Goal: Information Seeking & Learning: Find specific fact

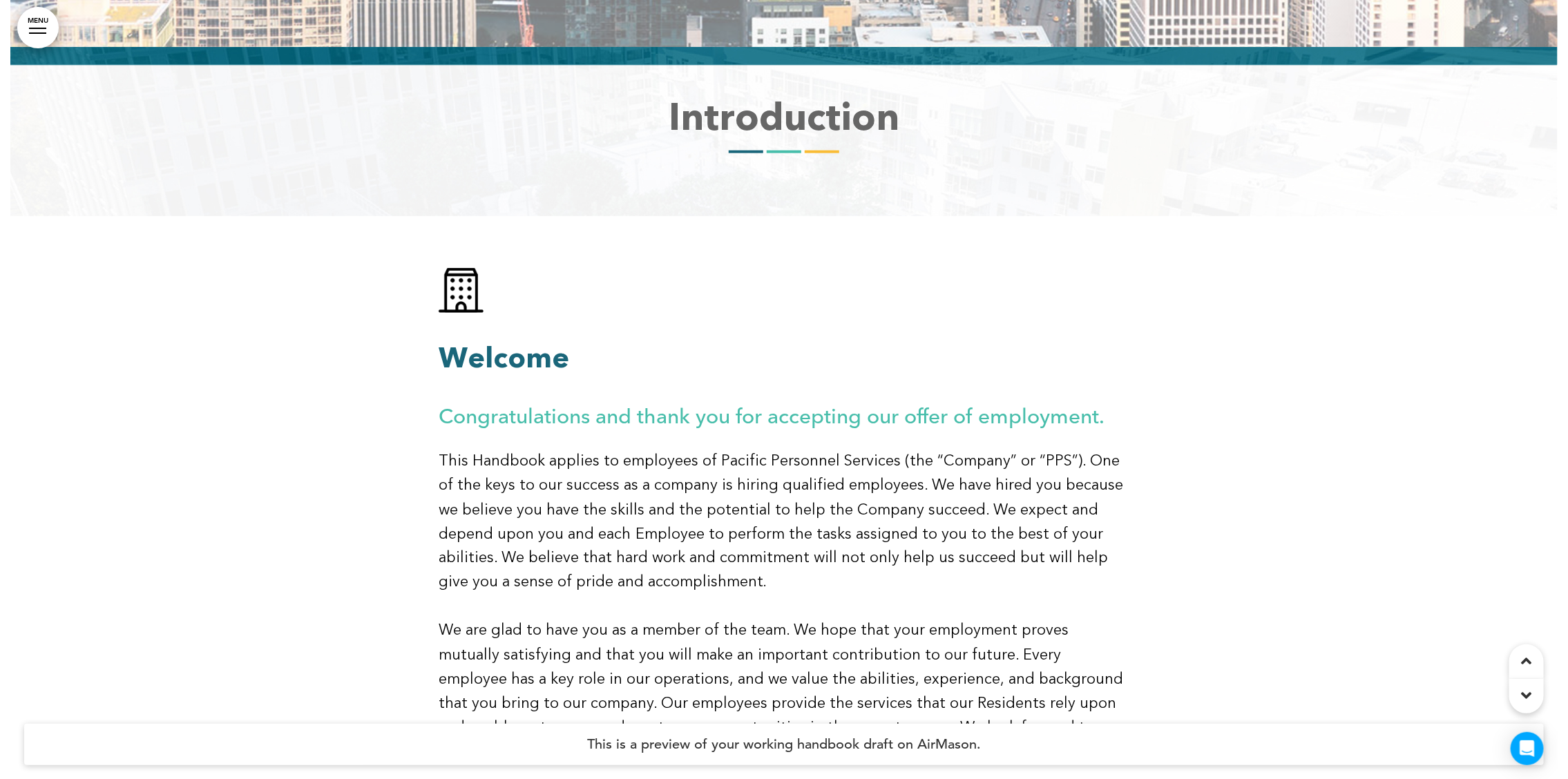
scroll to position [1068, 0]
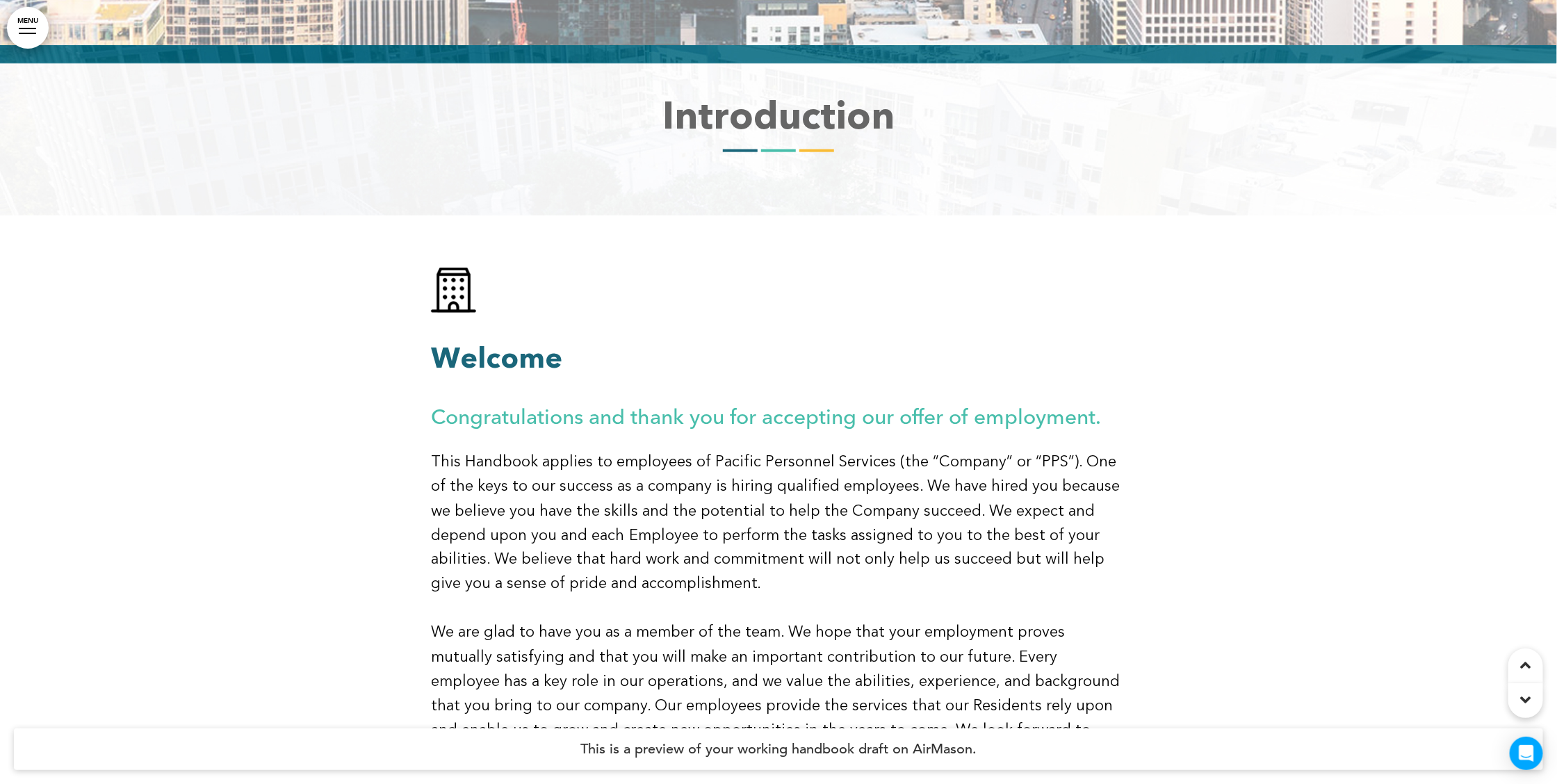
click at [26, 21] on link "MENU" at bounding box center [28, 28] width 42 height 42
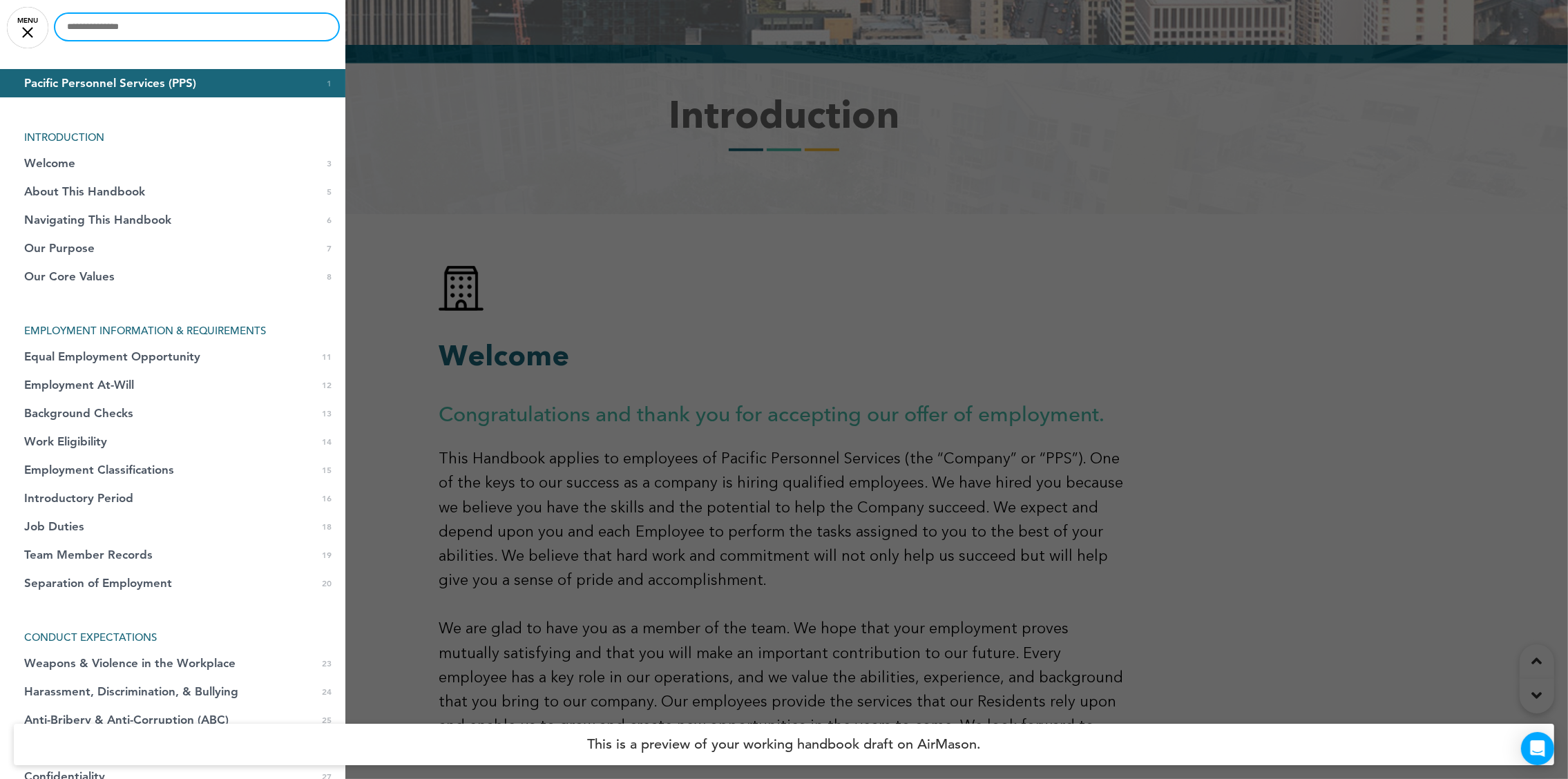
click at [98, 29] on input "text" at bounding box center [197, 27] width 283 height 26
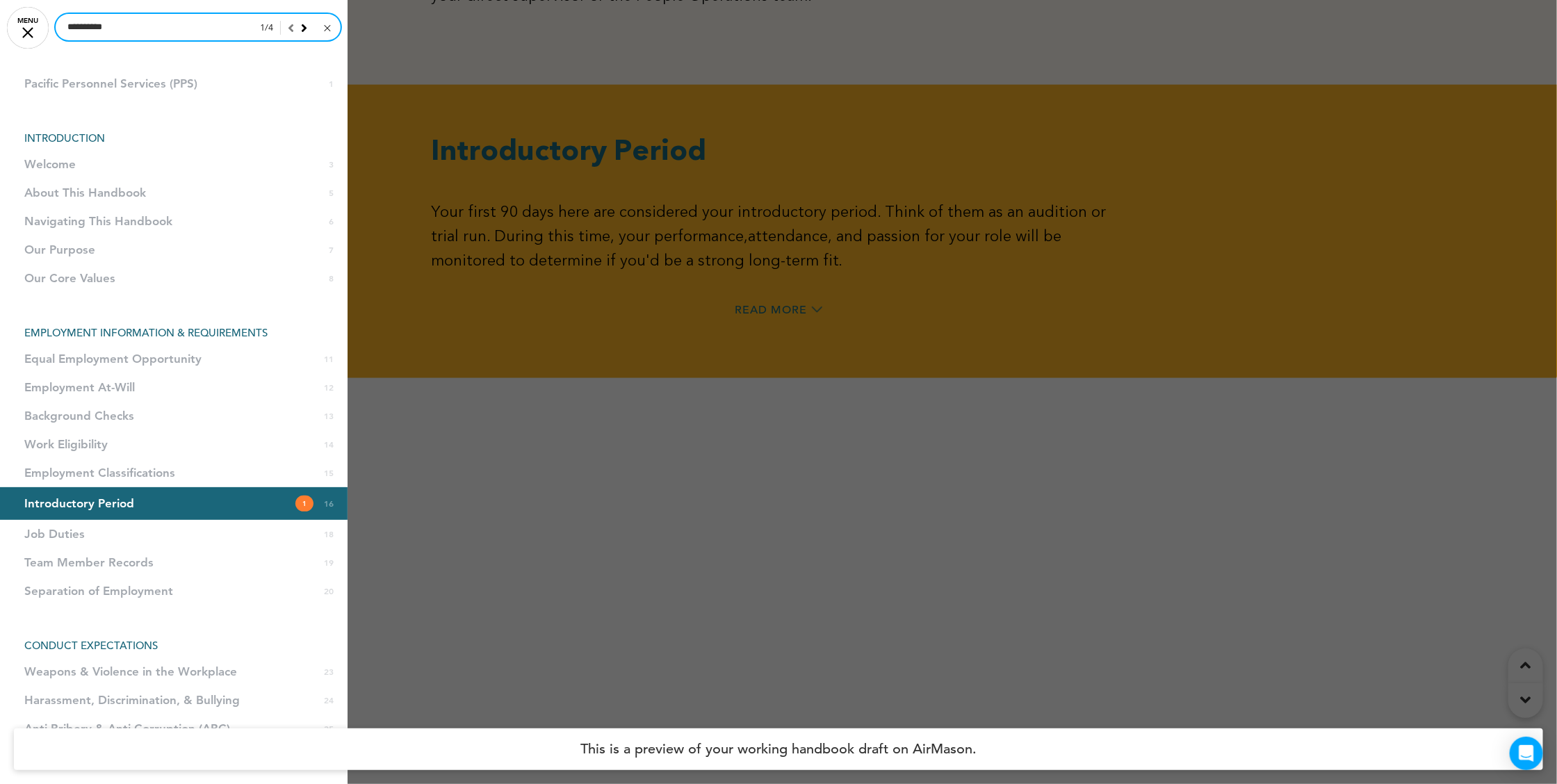
scroll to position [10871, 0]
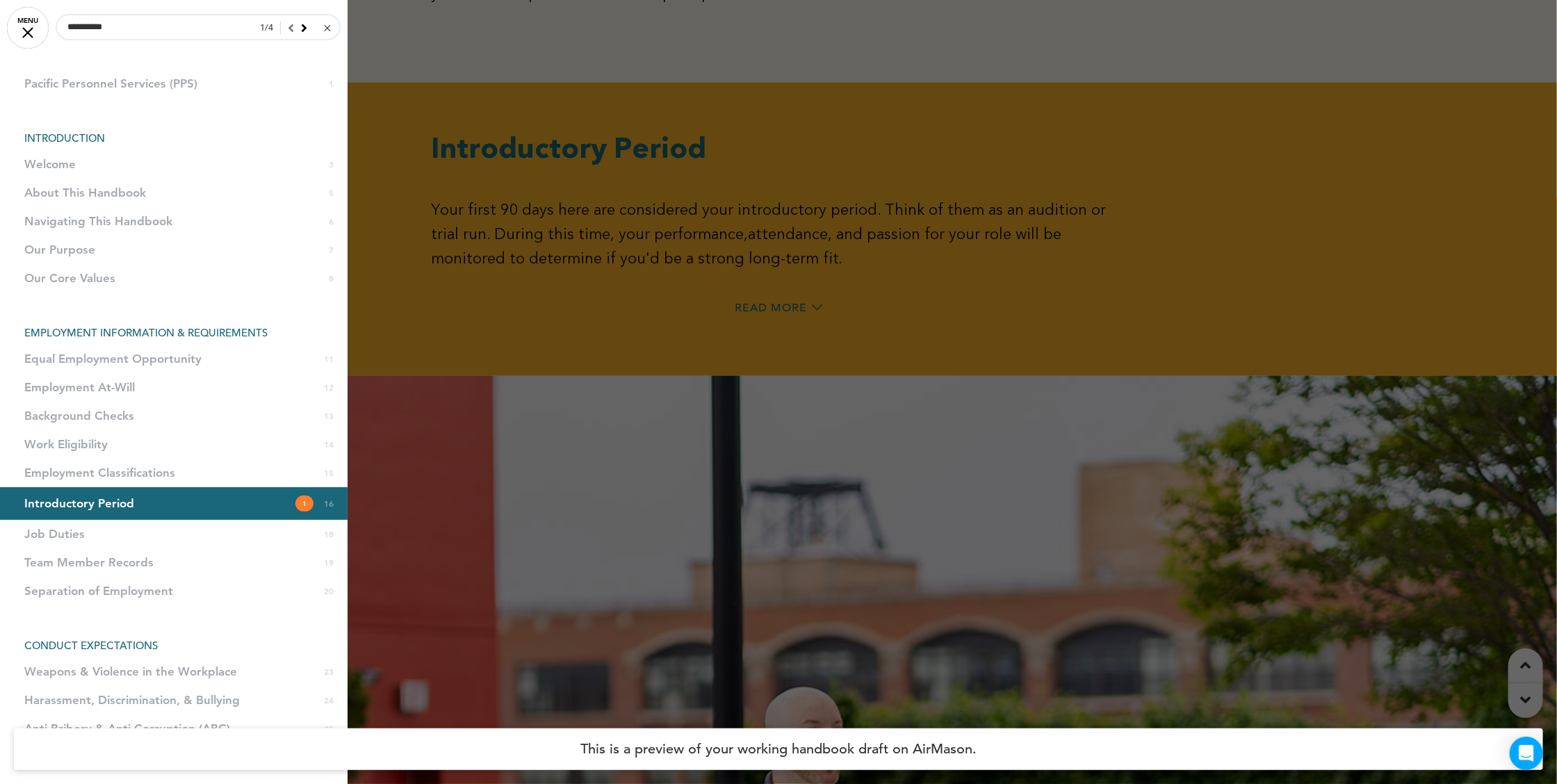
click at [301, 31] on icon at bounding box center [304, 28] width 6 height 12
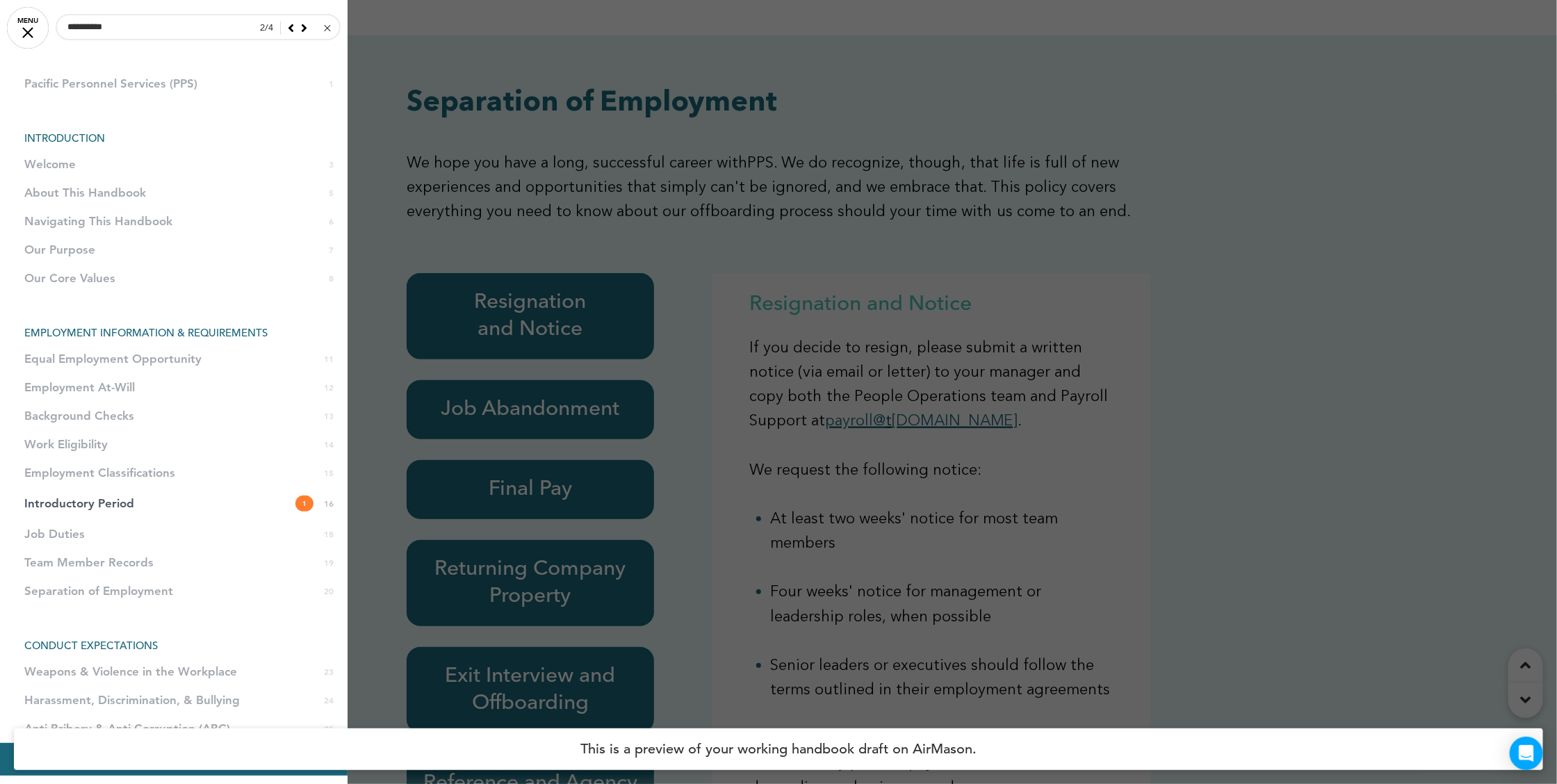
scroll to position [18366, 0]
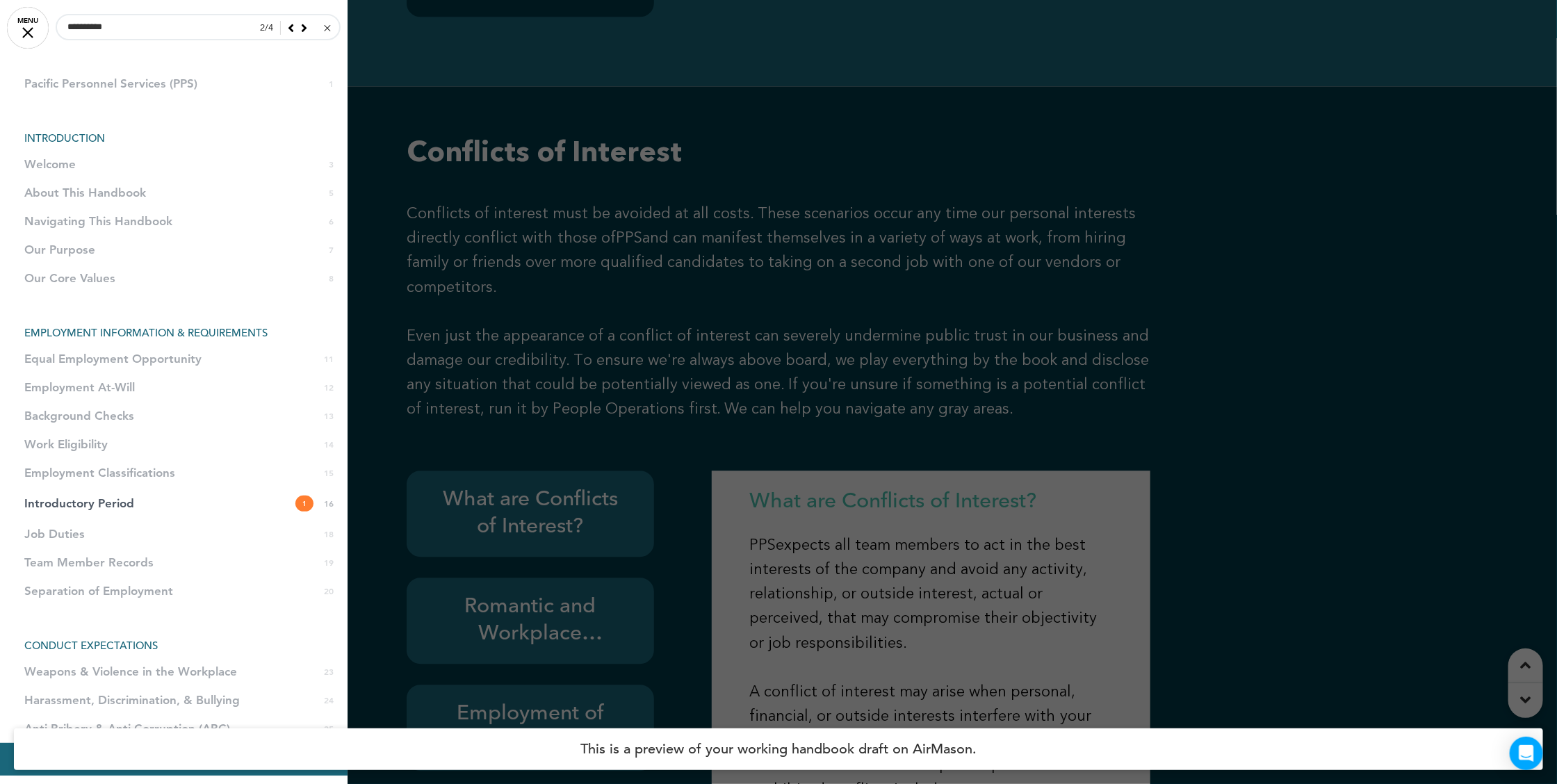
click at [301, 31] on icon at bounding box center [304, 28] width 6 height 12
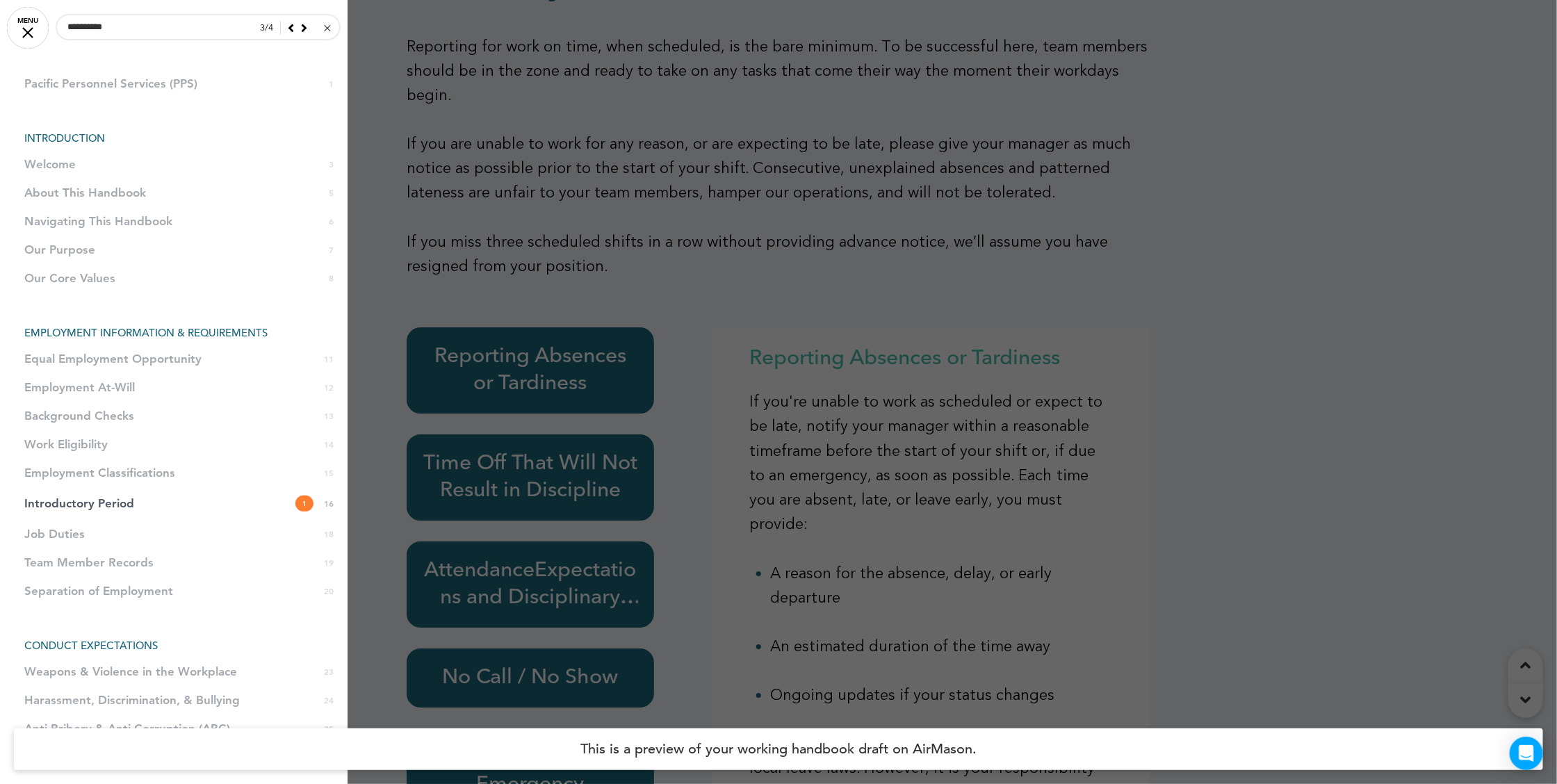
scroll to position [25679, 0]
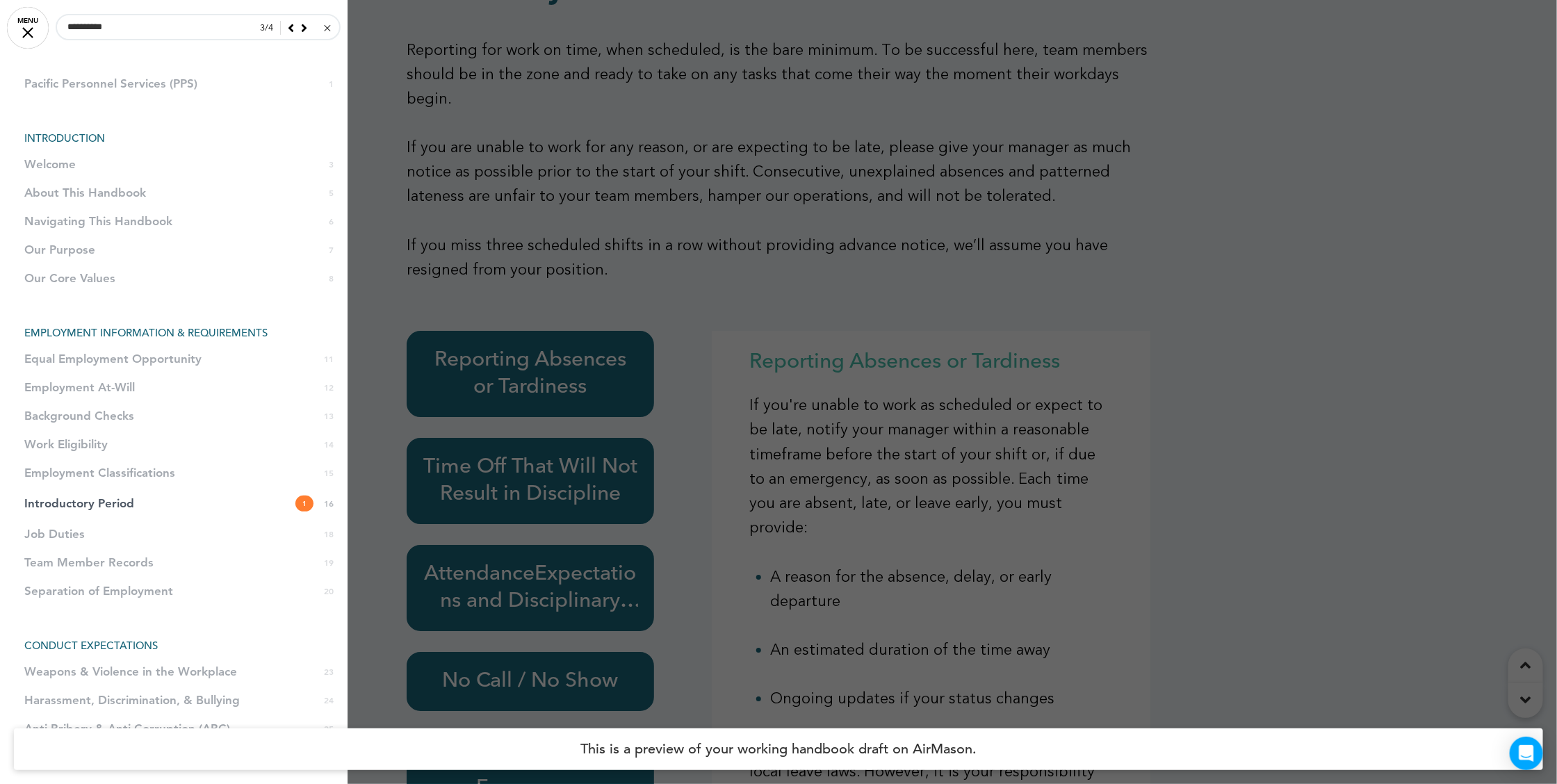
click at [502, 445] on div at bounding box center [778, 392] width 1557 height 784
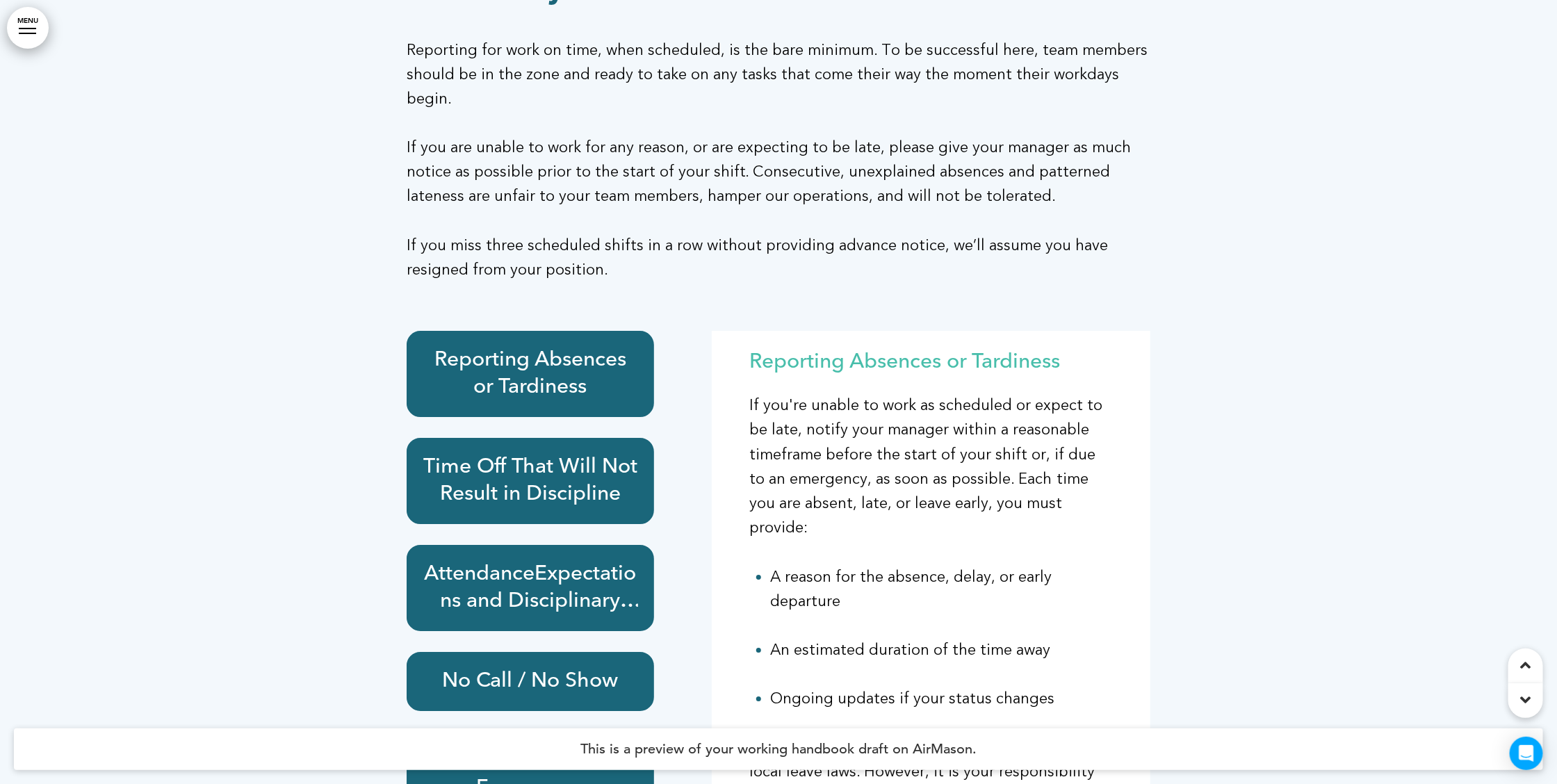
click at [527, 561] on h6 "Attendance Expectations and Disciplinary Action" at bounding box center [530, 588] width 215 height 54
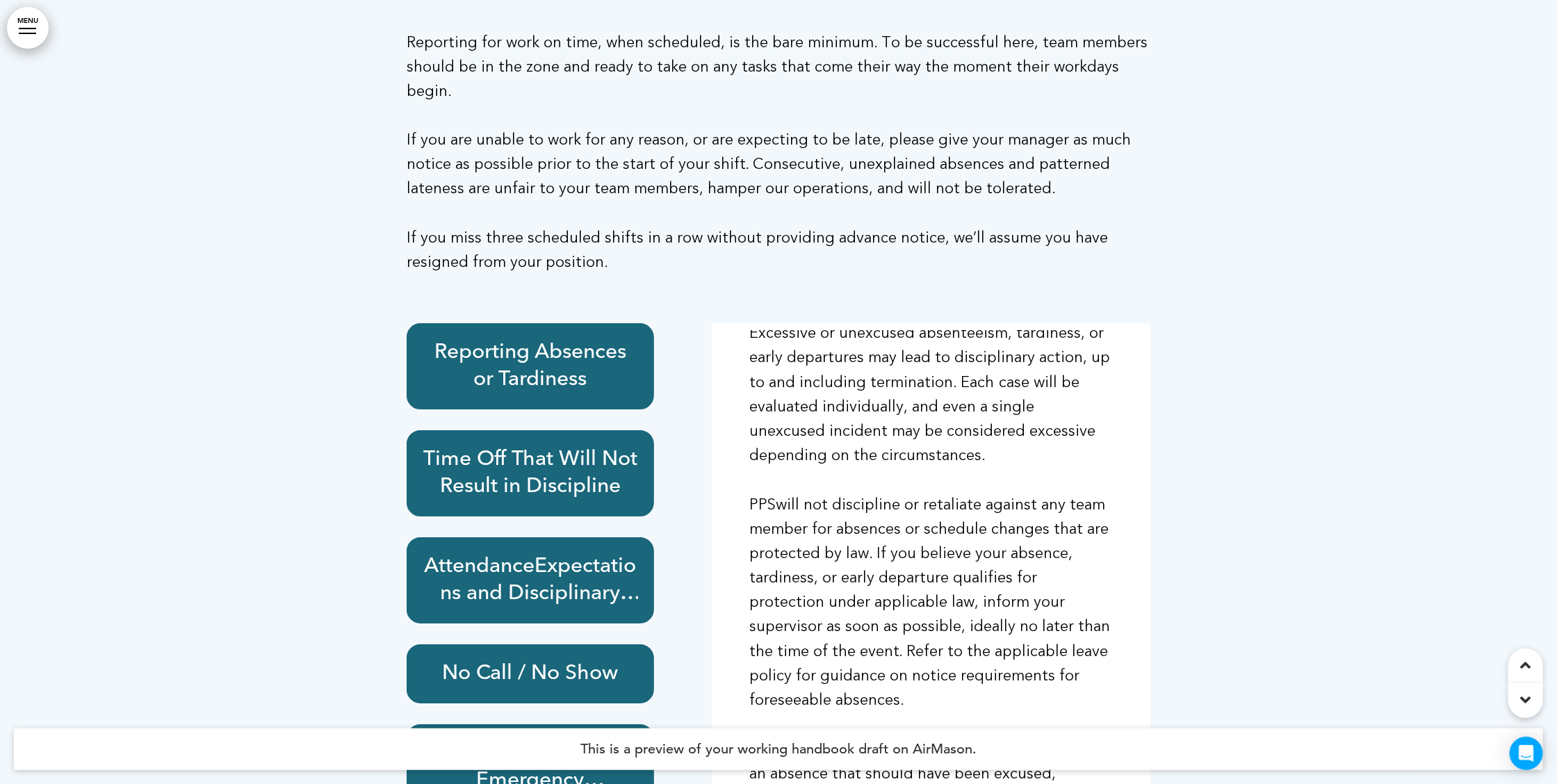
scroll to position [25684, 0]
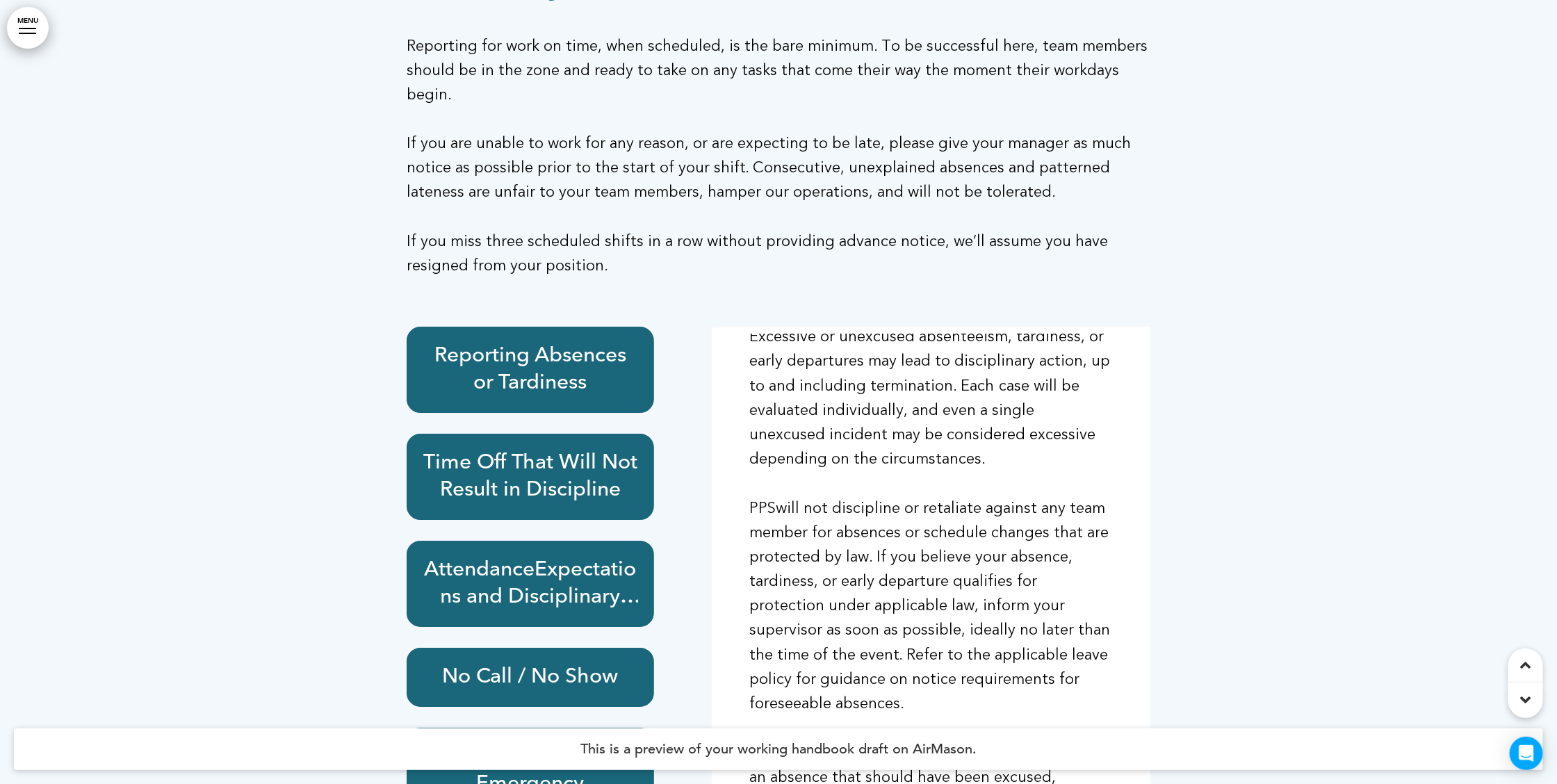
click at [24, 30] on link "MENU" at bounding box center [28, 28] width 42 height 42
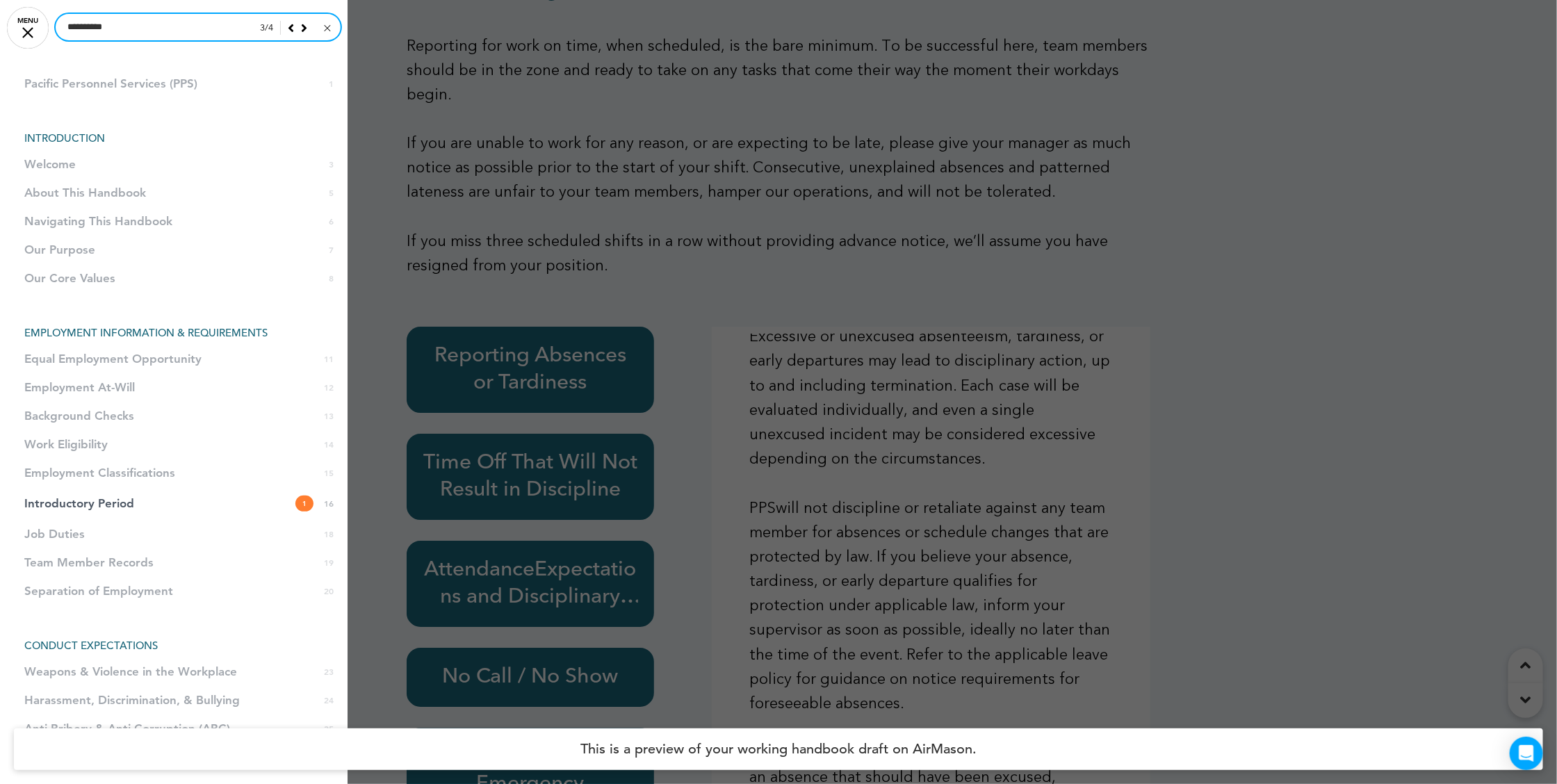
drag, startPoint x: 126, startPoint y: 27, endPoint x: 58, endPoint y: 24, distance: 68.1
click at [58, 24] on input "**********" at bounding box center [198, 27] width 285 height 26
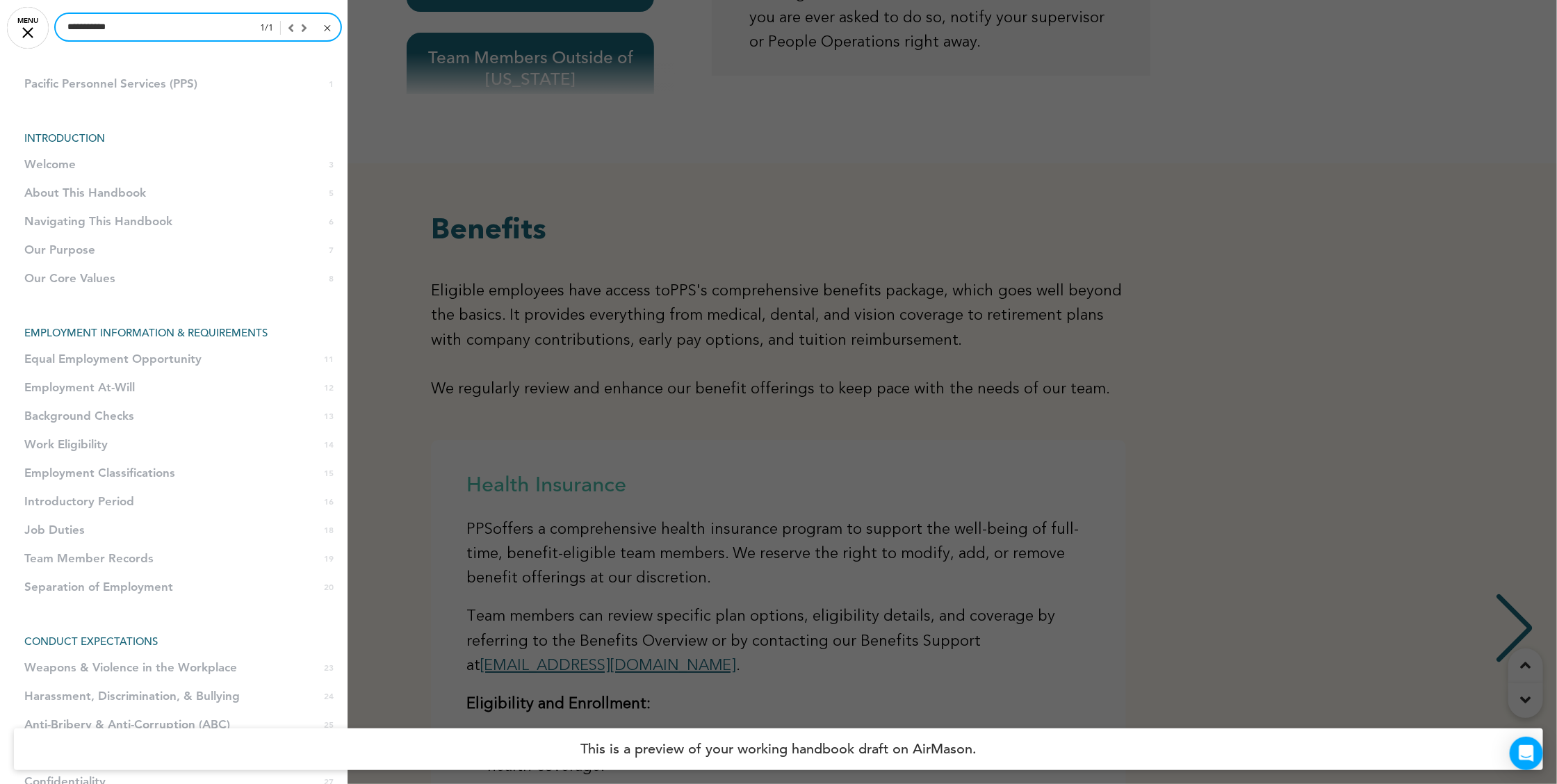
scroll to position [21762, 0]
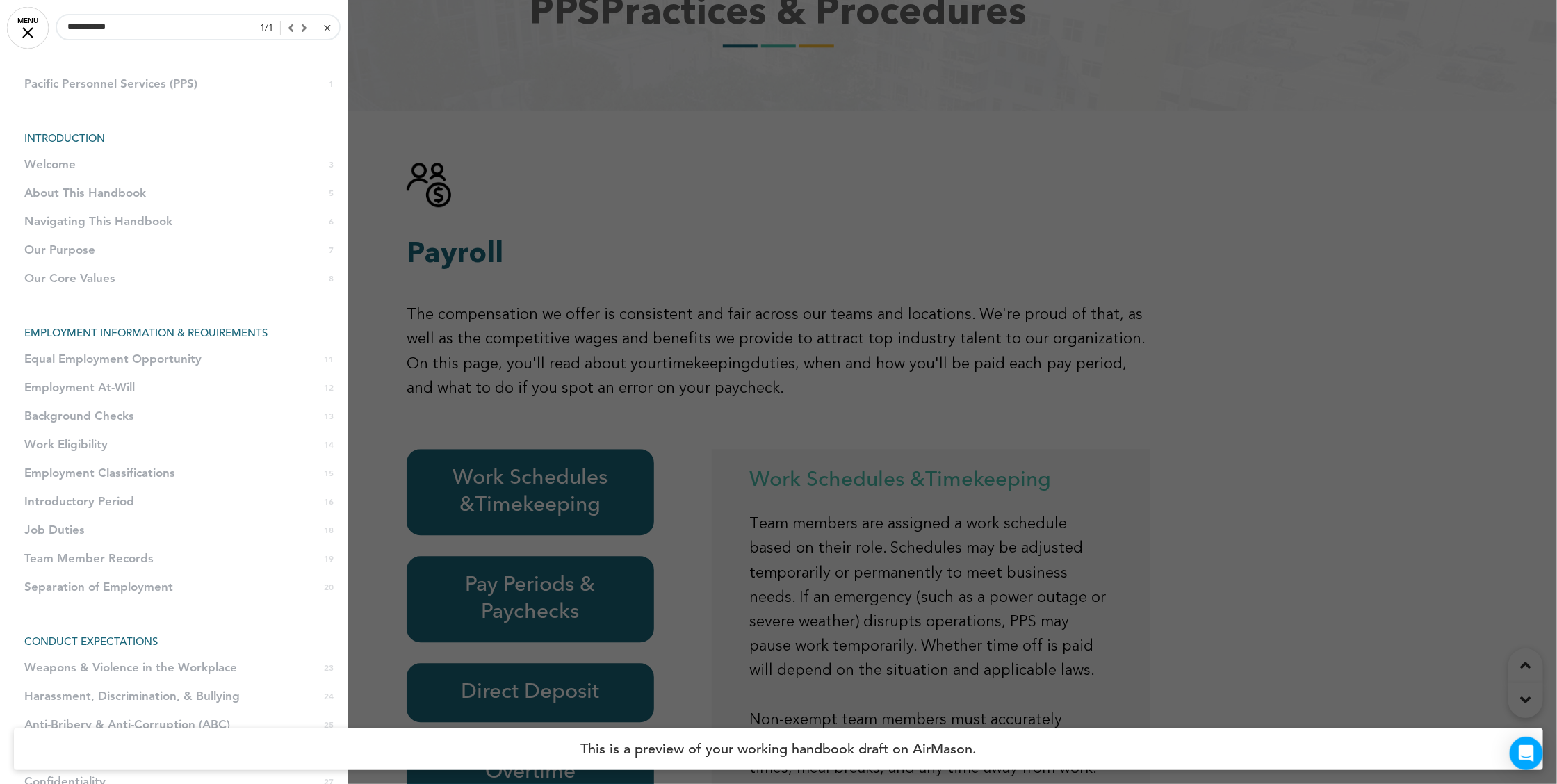
click at [513, 371] on div at bounding box center [778, 392] width 1557 height 784
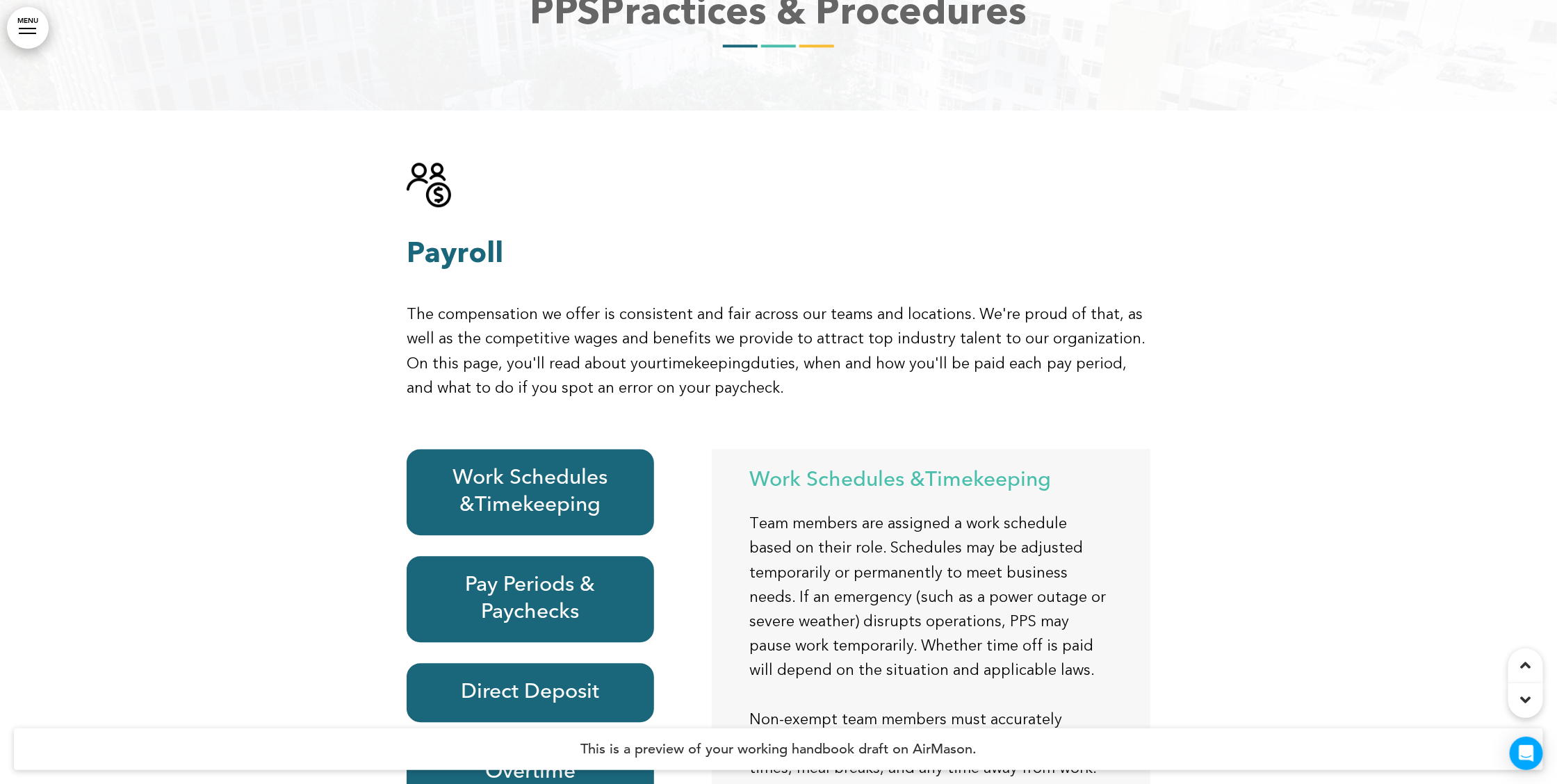
click at [556, 495] on span "Timekeeping" at bounding box center [537, 505] width 126 height 21
click at [1325, 492] on div at bounding box center [778, 585] width 1557 height 950
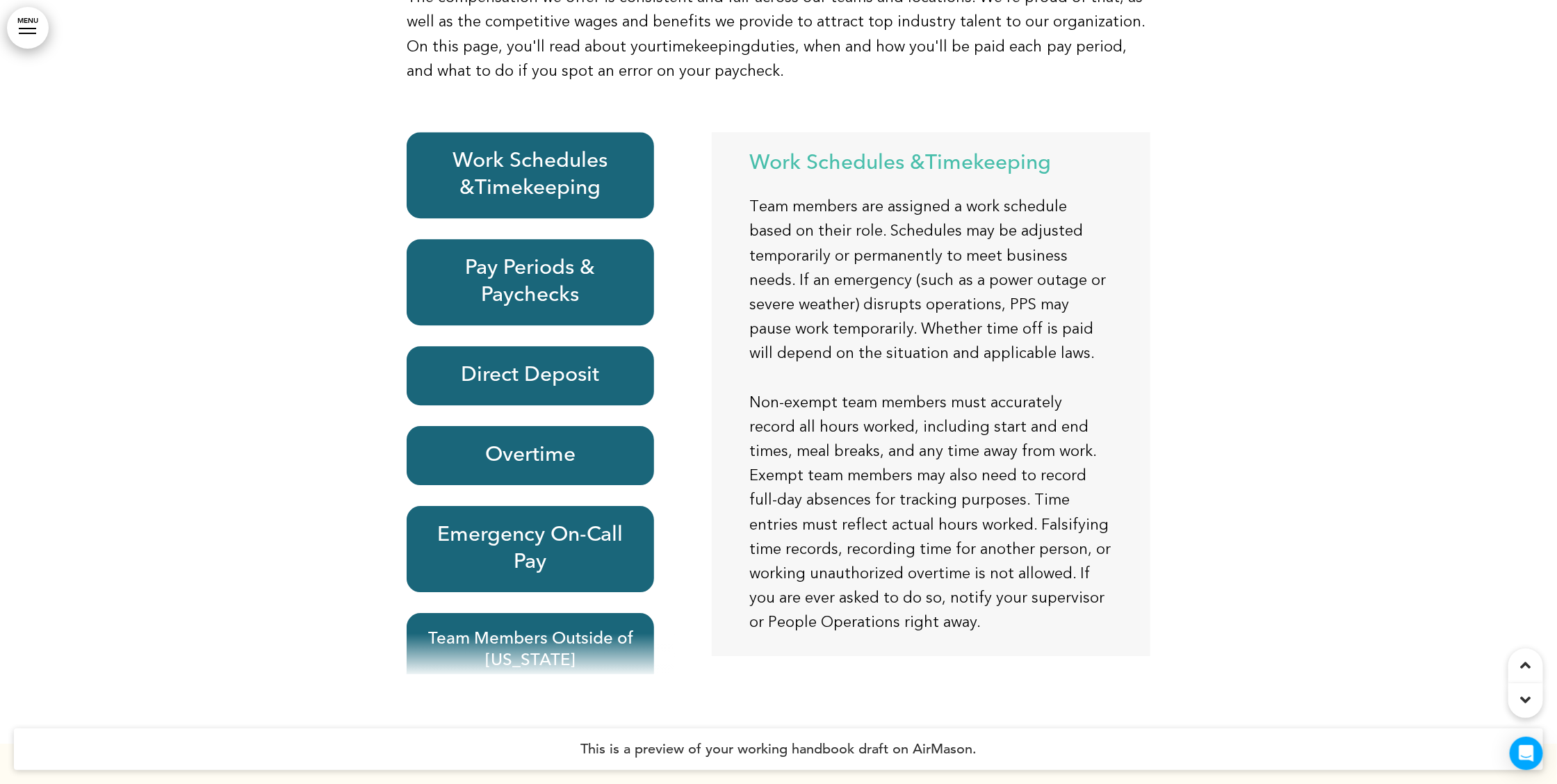
scroll to position [22080, 0]
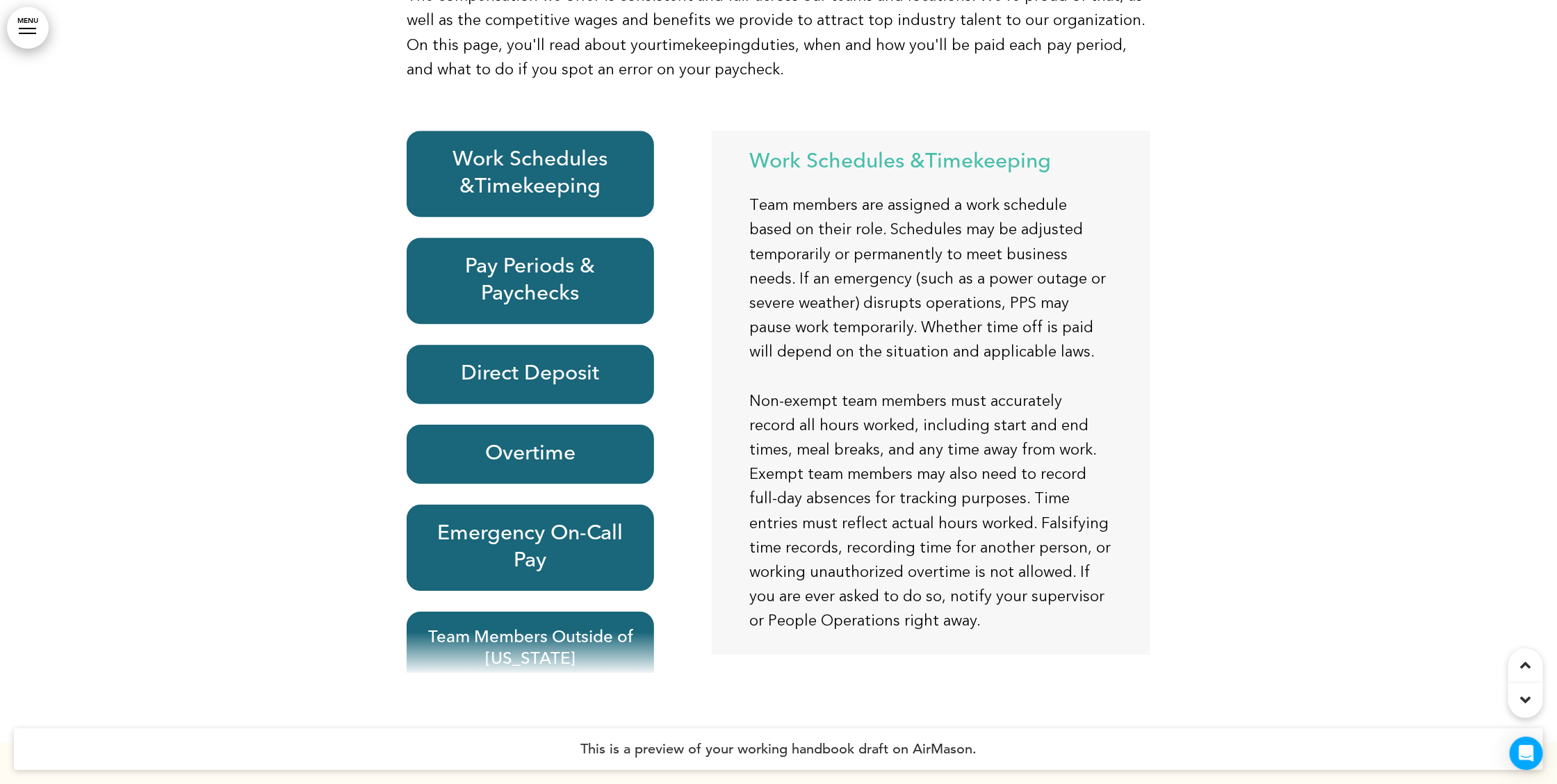
click at [27, 28] on div at bounding box center [27, 29] width 17 height 2
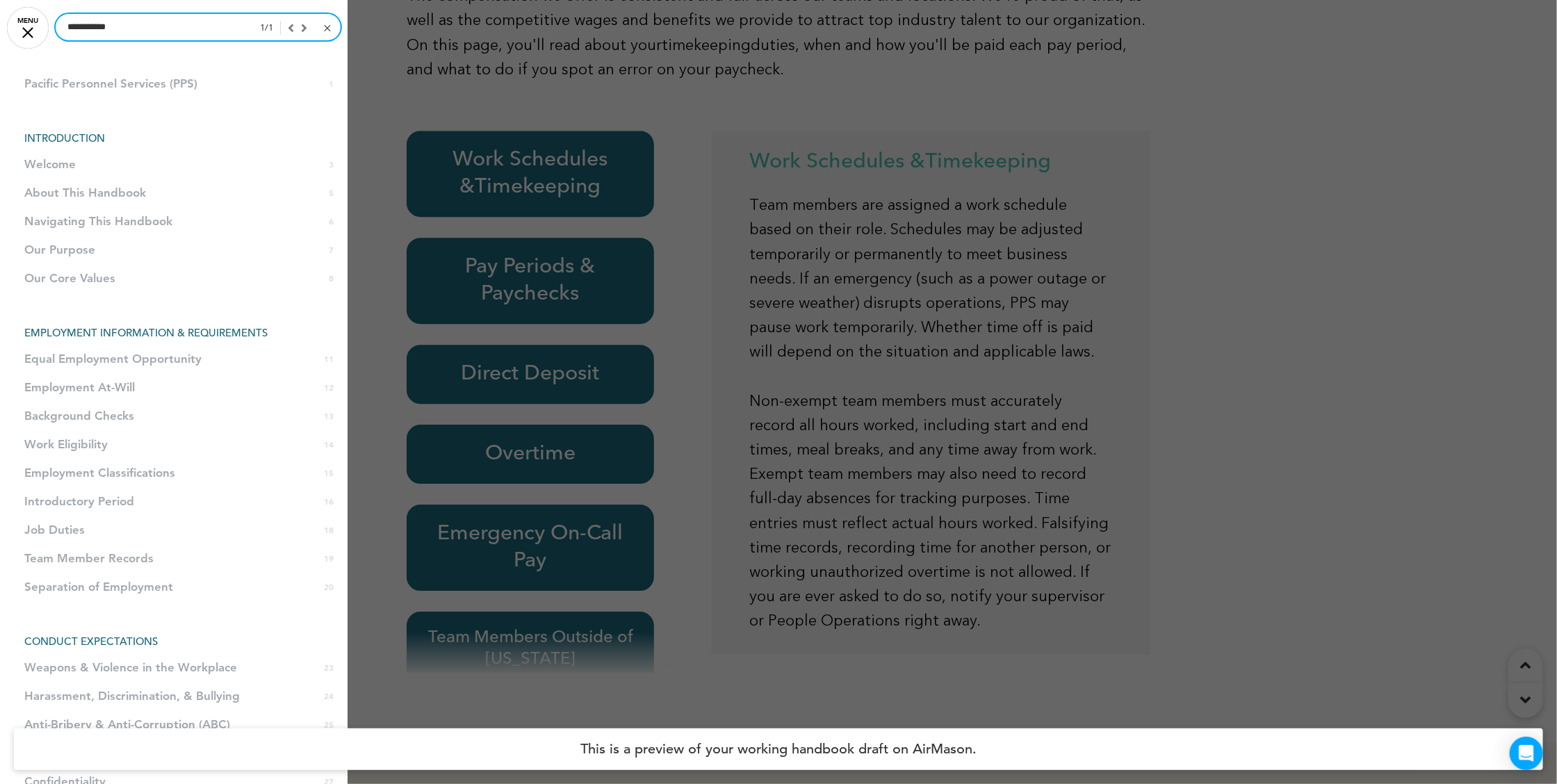
drag, startPoint x: 125, startPoint y: 31, endPoint x: 21, endPoint y: 24, distance: 104.2
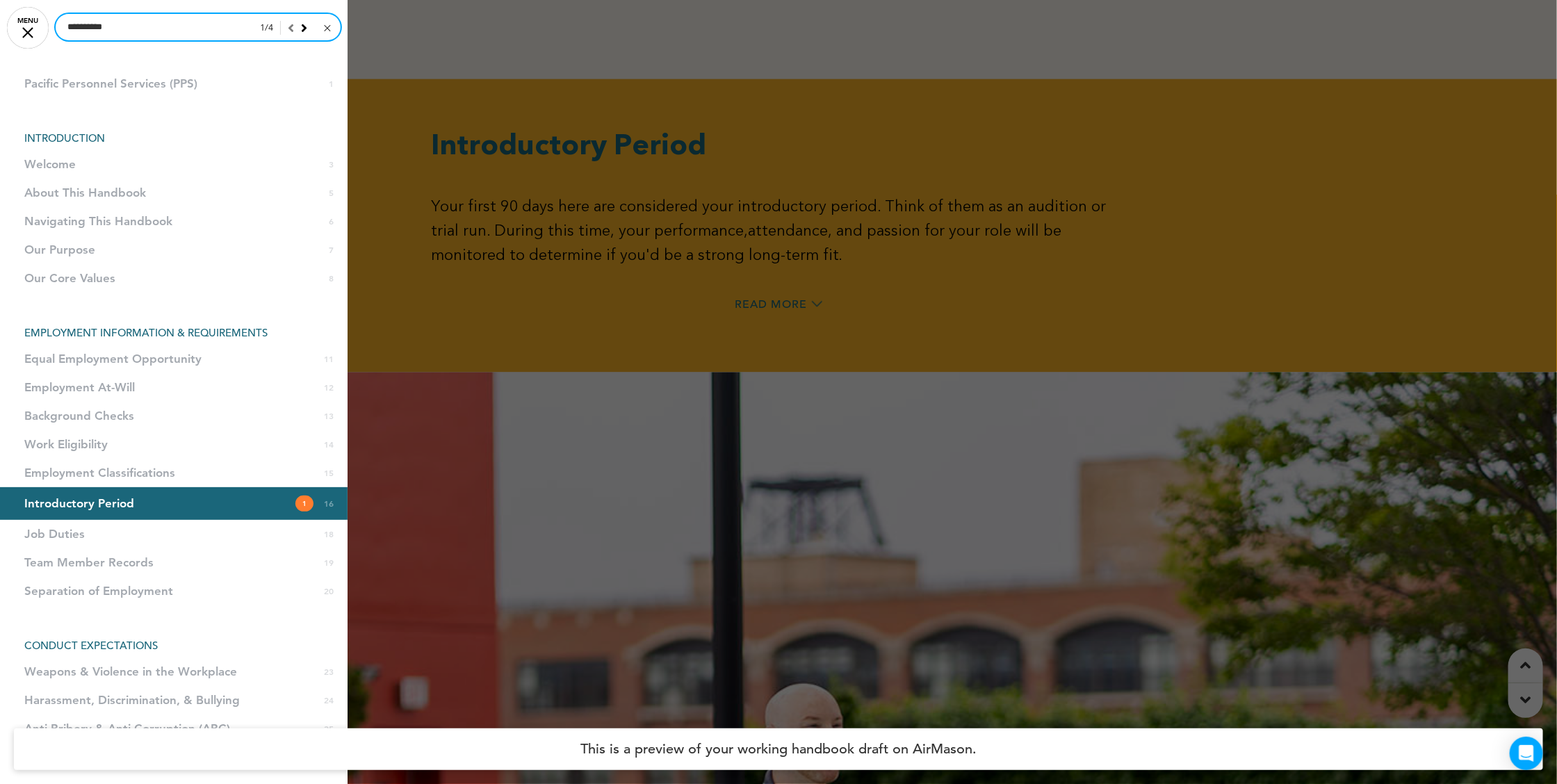
scroll to position [10871, 0]
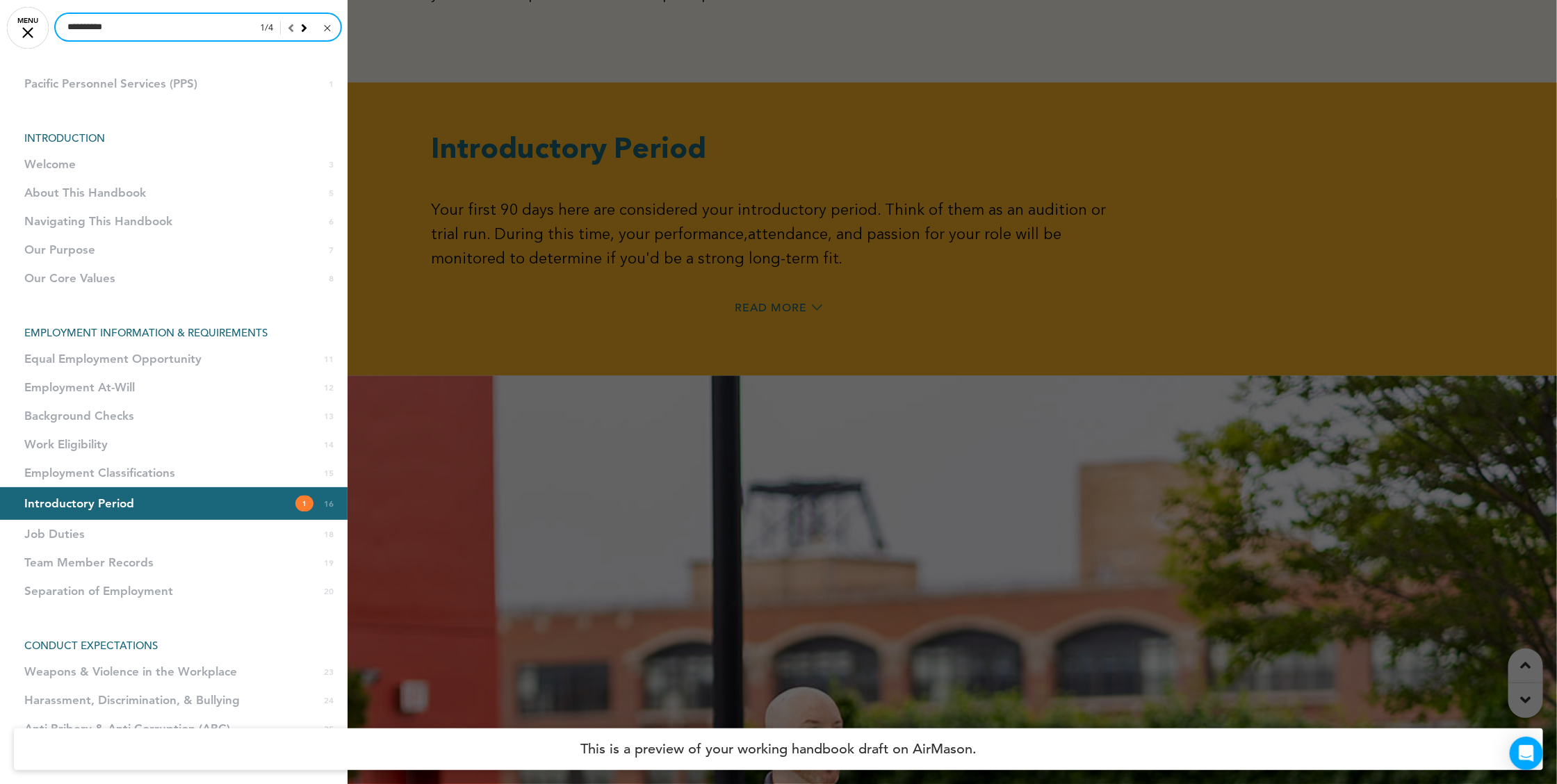
type input "**********"
click at [324, 27] on div at bounding box center [327, 28] width 6 height 6
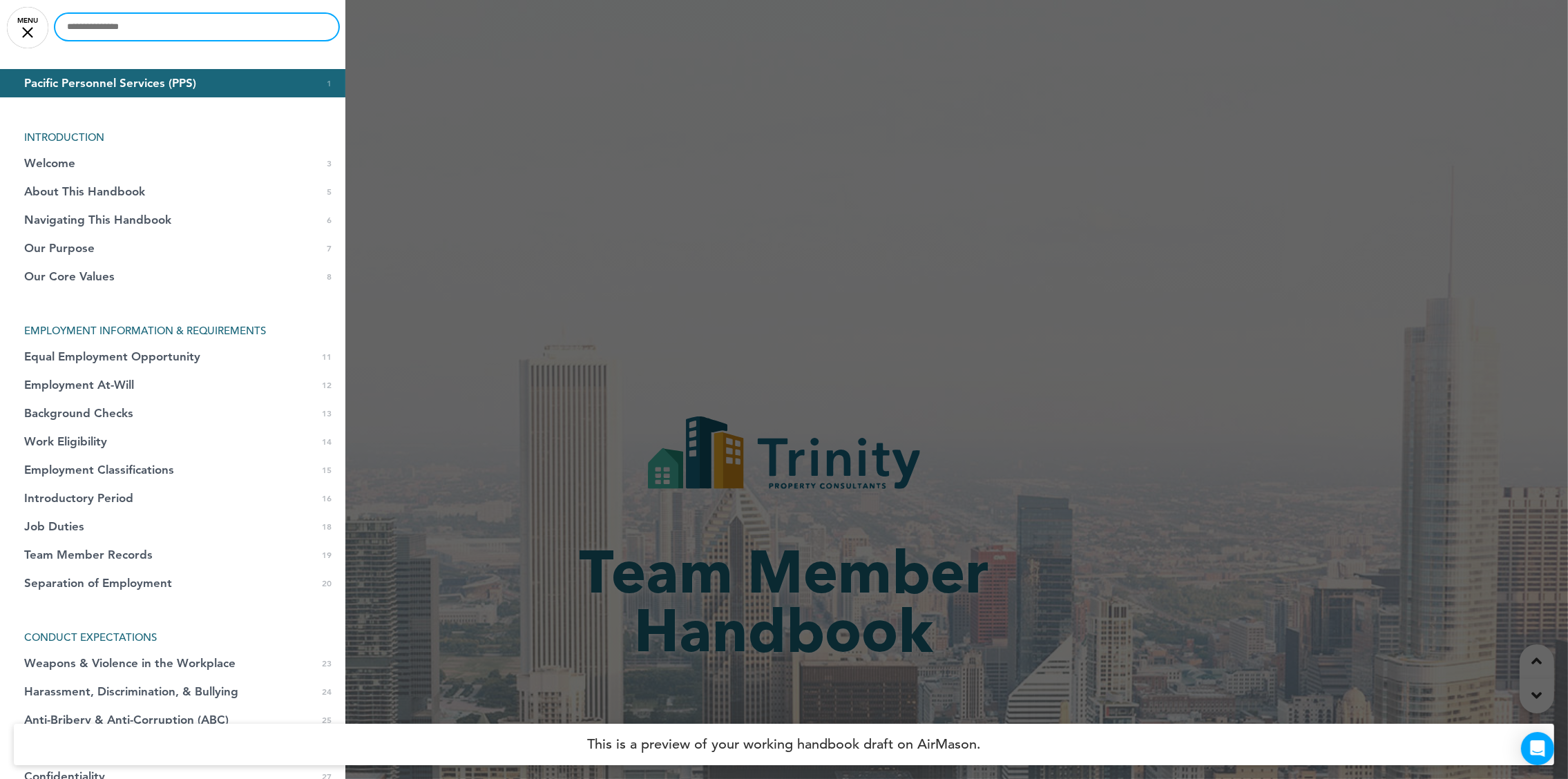
click at [209, 31] on input "text" at bounding box center [197, 27] width 283 height 26
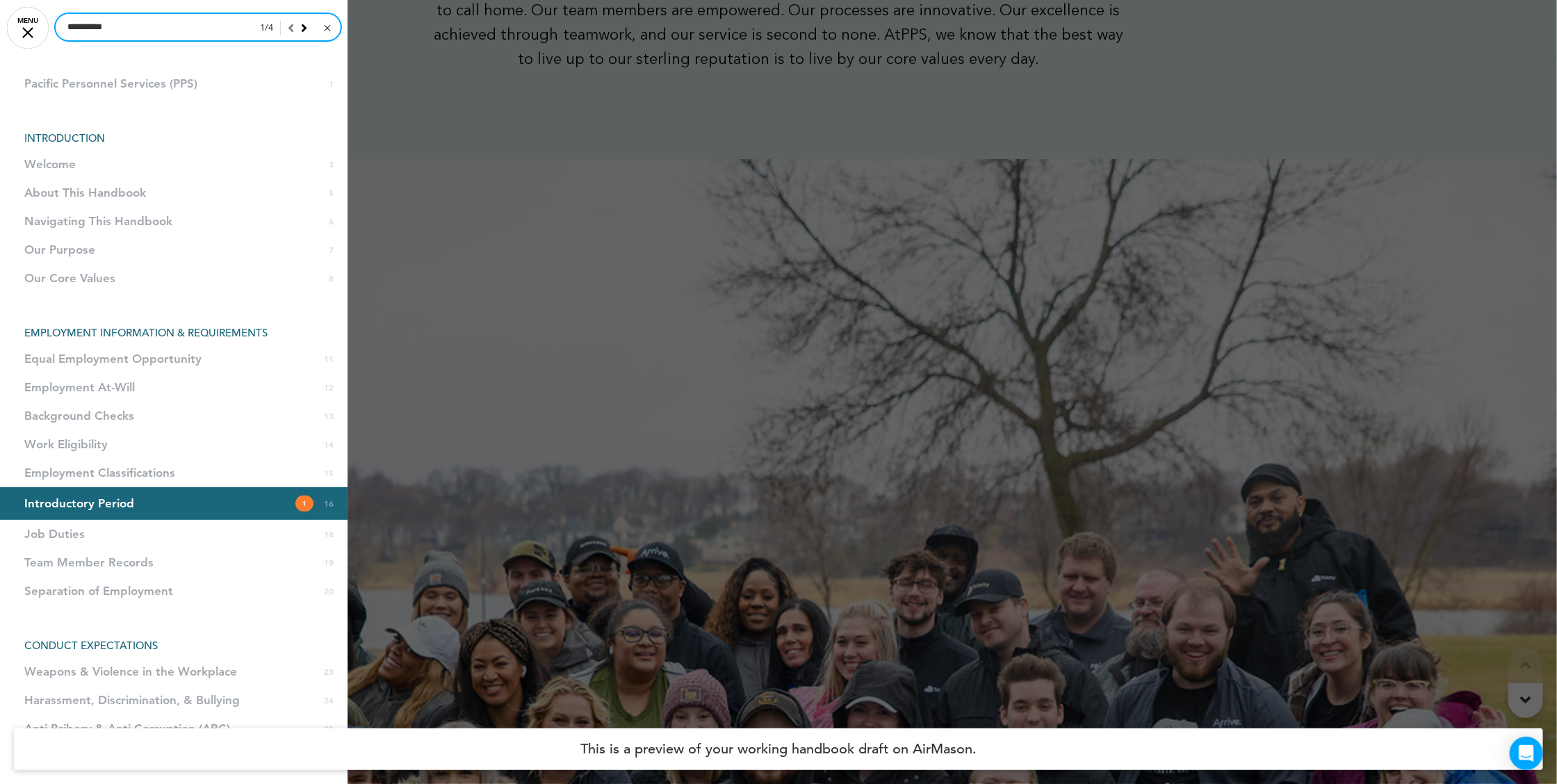
scroll to position [10871, 0]
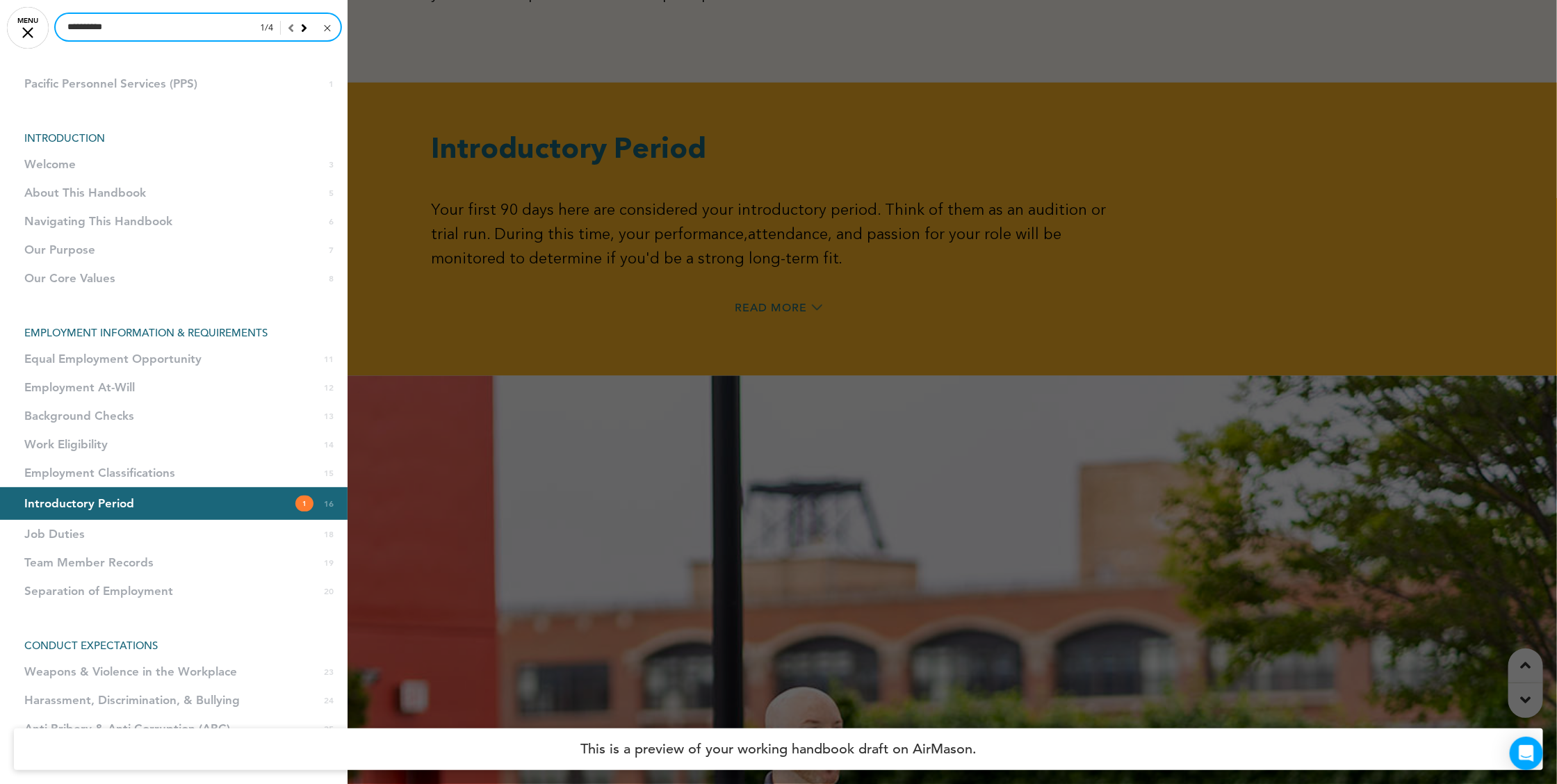
type input "**********"
click at [287, 22] on div "1 / 4" at bounding box center [296, 28] width 90 height 28
click at [301, 26] on icon at bounding box center [304, 28] width 6 height 12
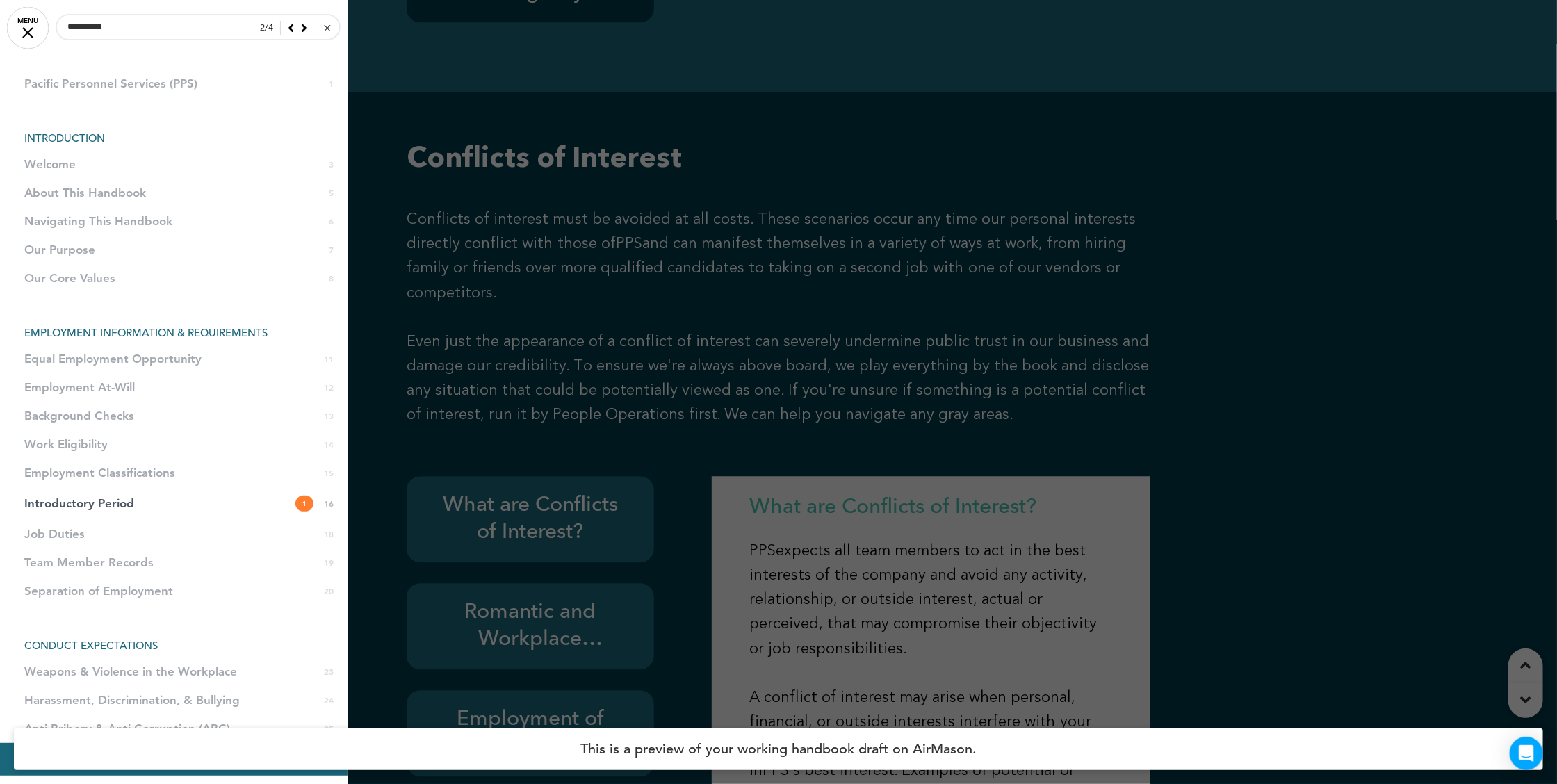
scroll to position [18366, 0]
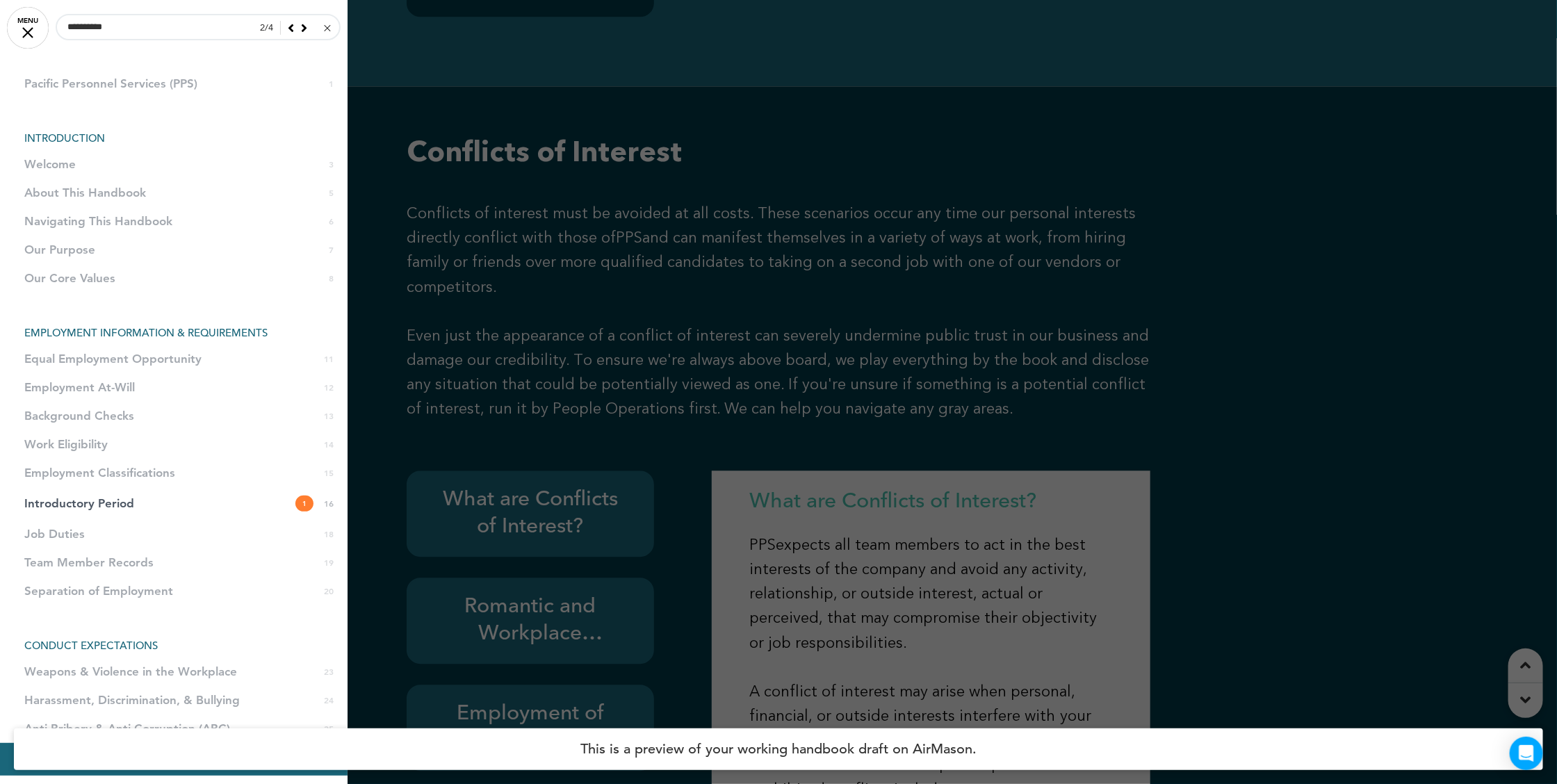
click at [301, 22] on icon at bounding box center [304, 28] width 6 height 12
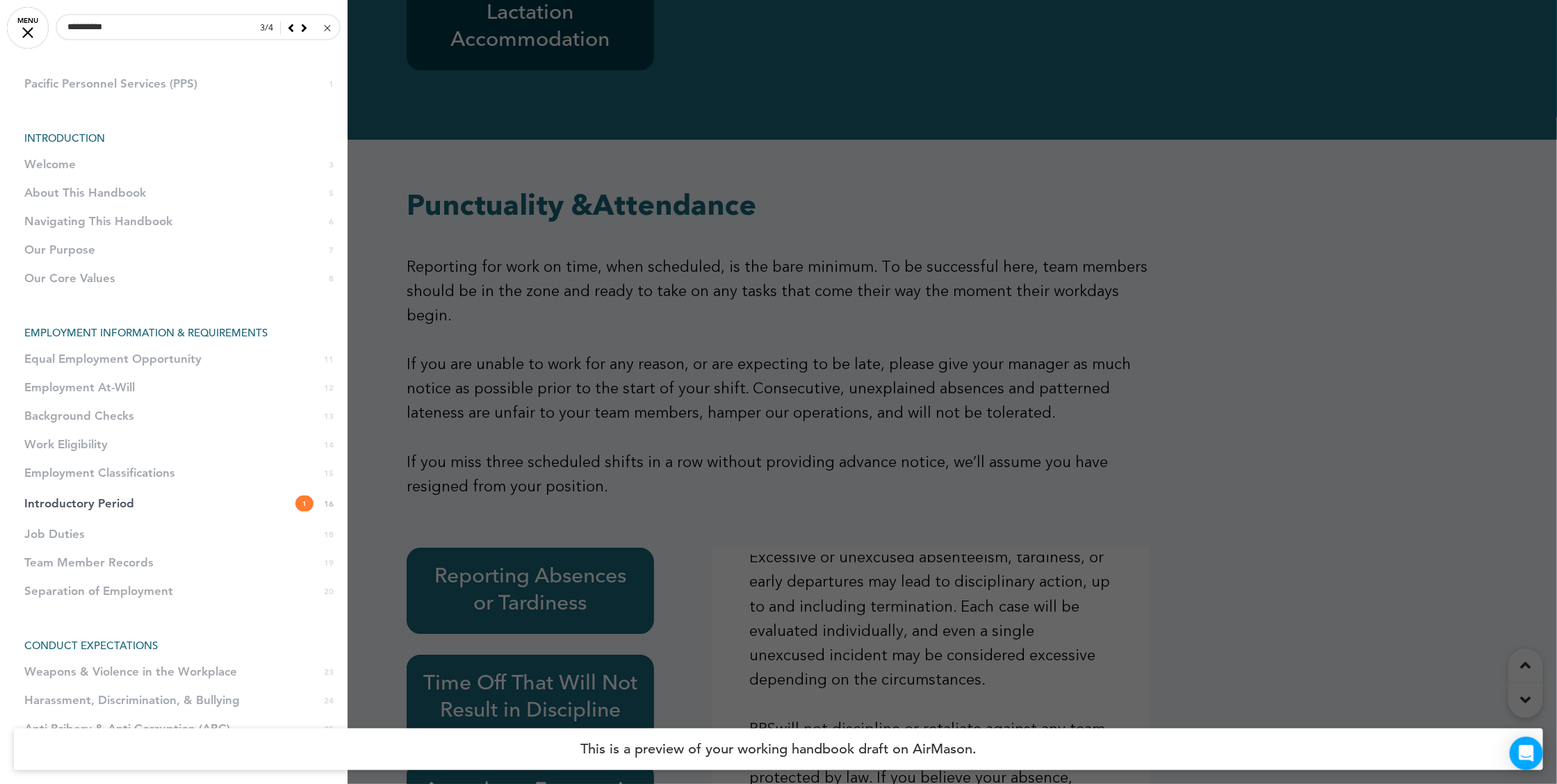
scroll to position [25562, 0]
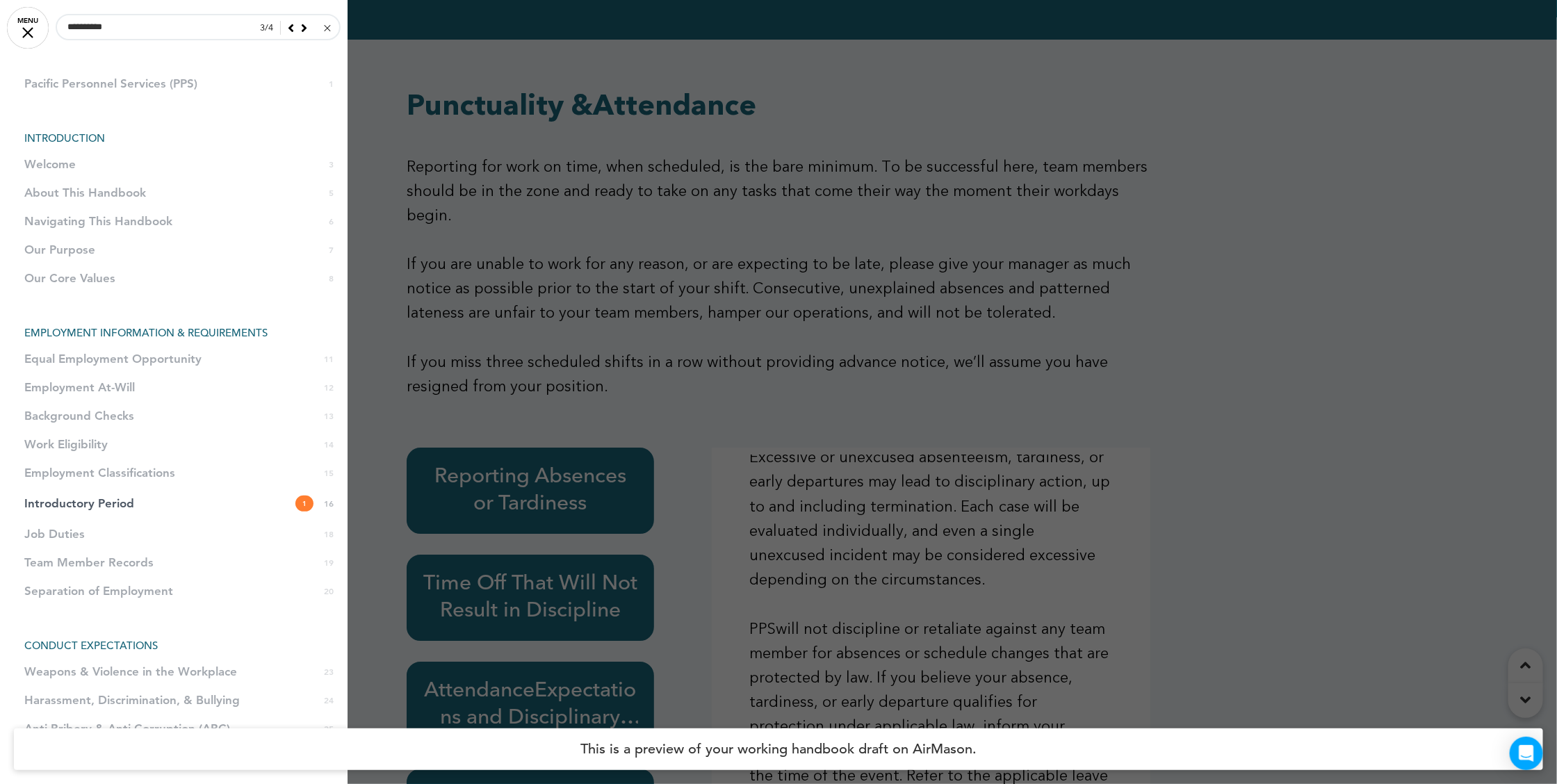
click at [506, 561] on div at bounding box center [778, 392] width 1557 height 784
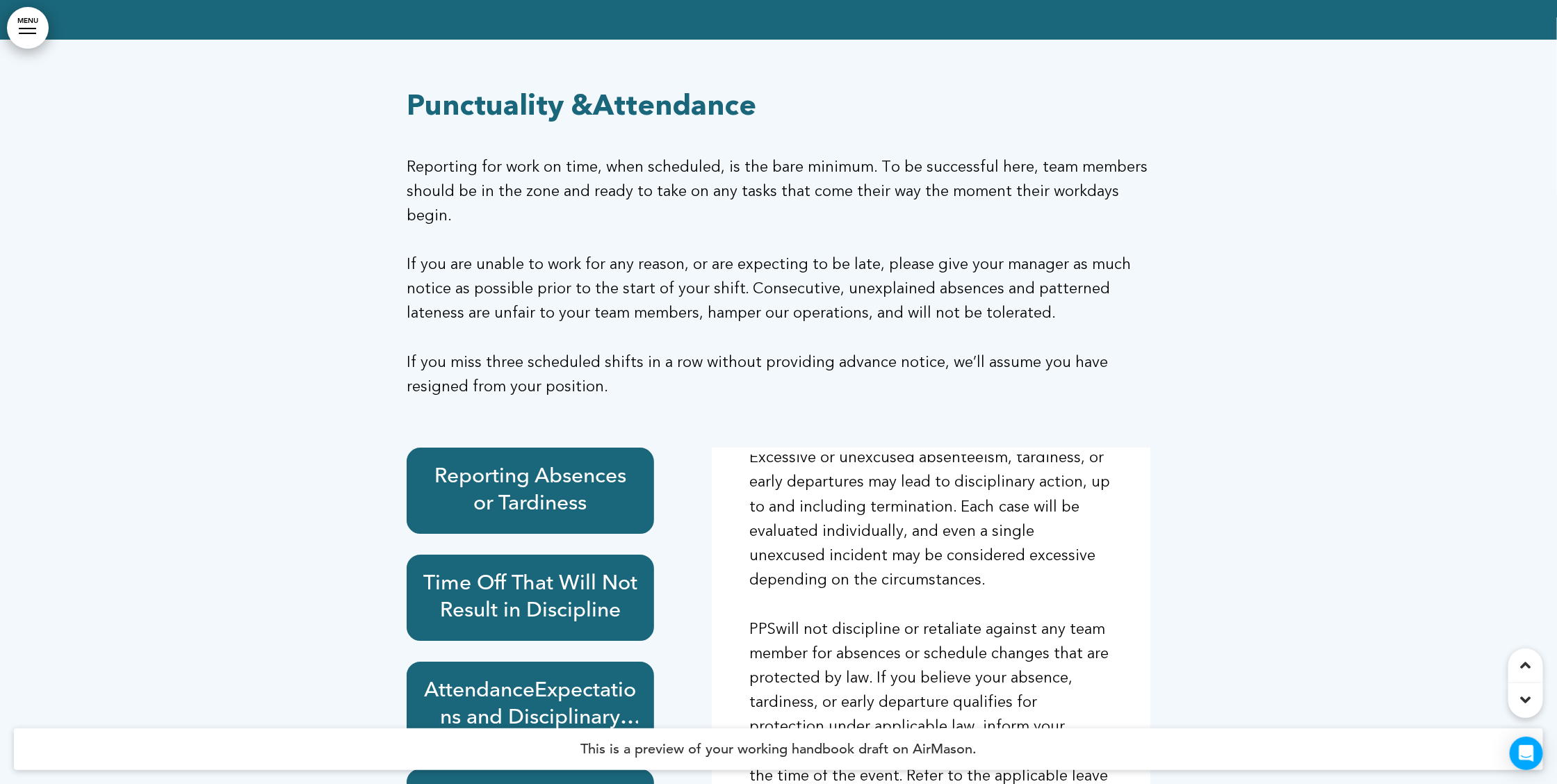
click at [534, 677] on h6 "Attendance Expectations and Disciplinary Action" at bounding box center [530, 704] width 215 height 54
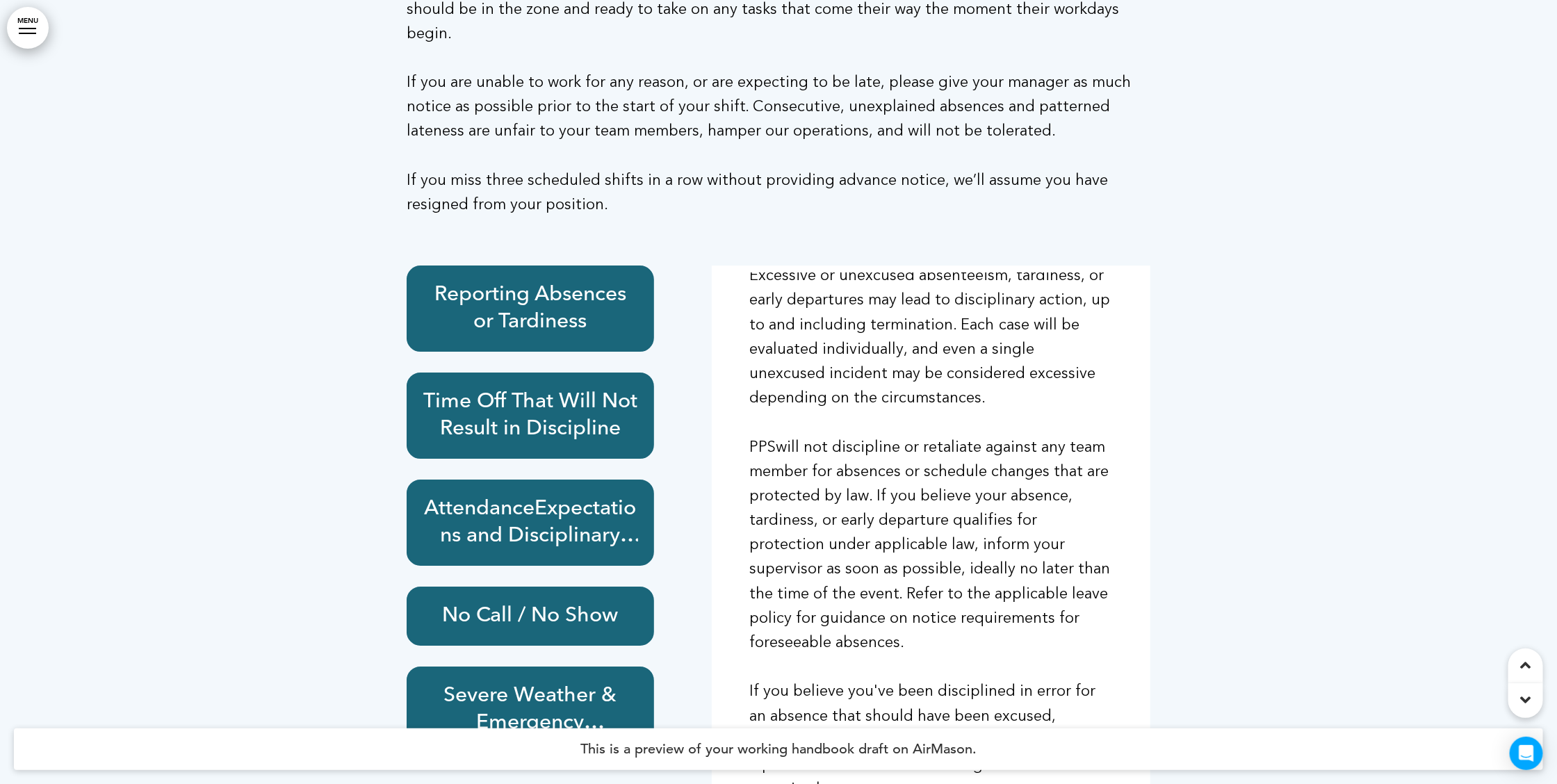
scroll to position [25747, 0]
